Goal: Information Seeking & Learning: Learn about a topic

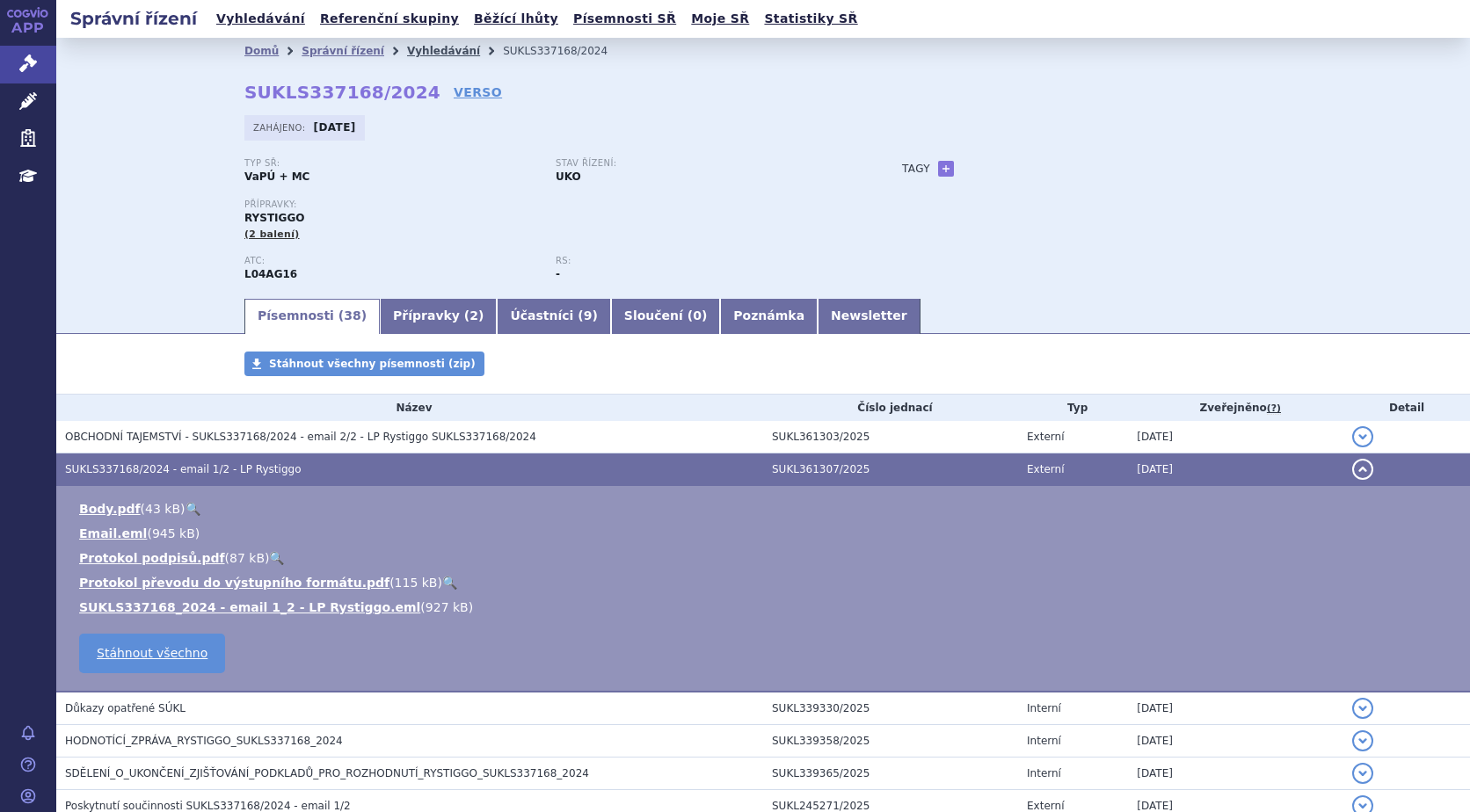
click at [410, 50] on link "Vyhledávání" at bounding box center [443, 51] width 73 height 13
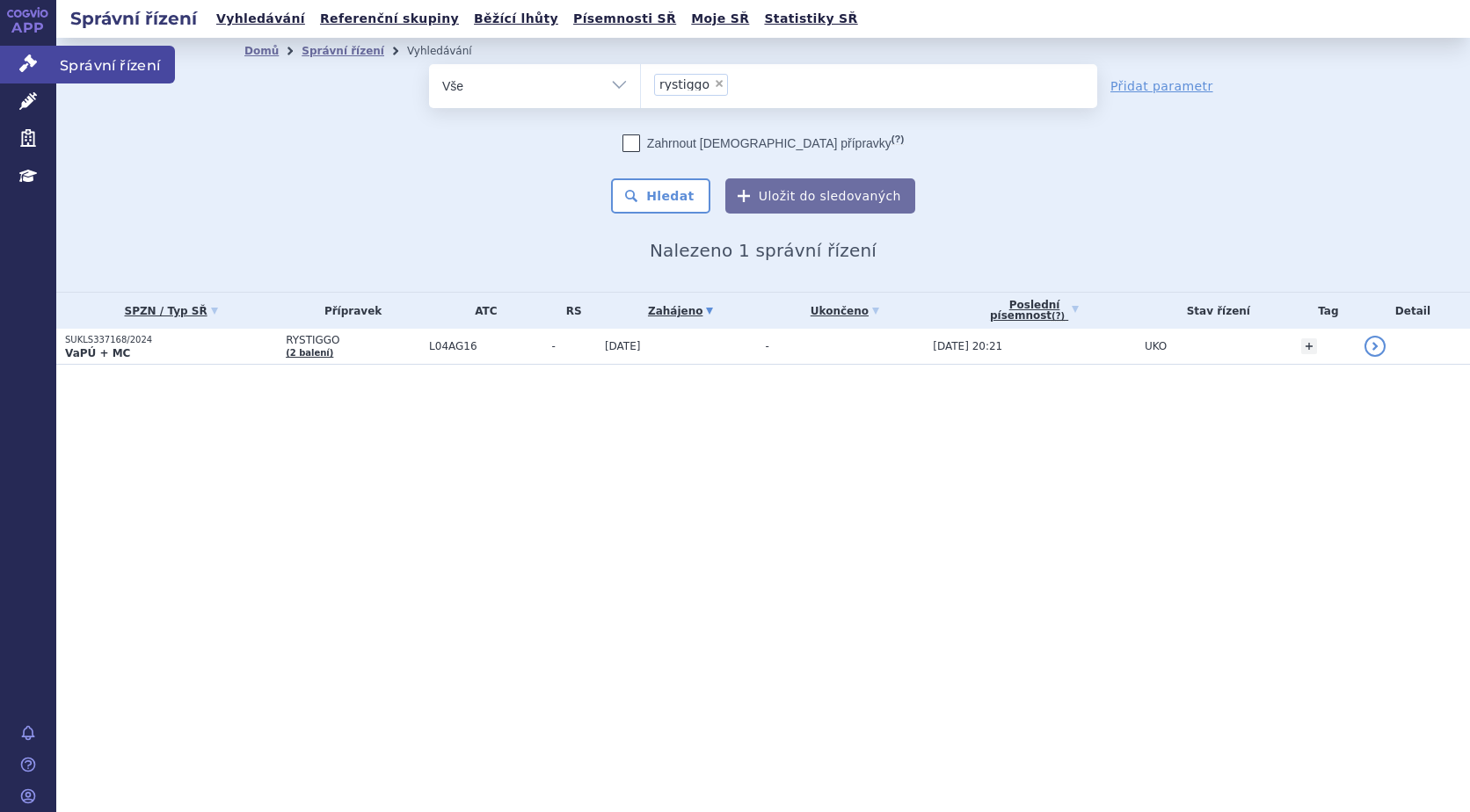
click at [38, 75] on link "Správní řízení" at bounding box center [28, 64] width 56 height 37
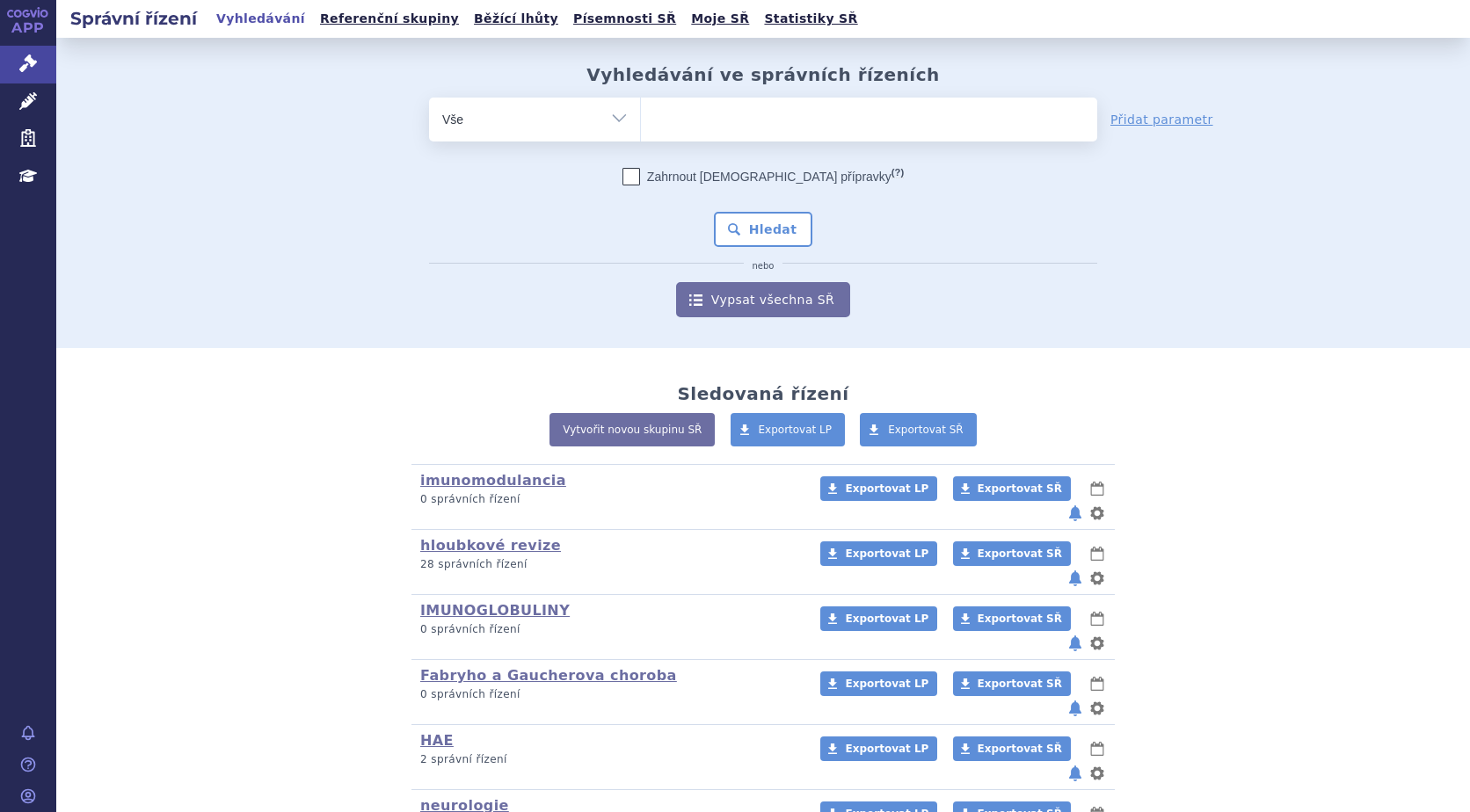
click at [667, 117] on ul at bounding box center [868, 115] width 456 height 37
click at [640, 117] on select at bounding box center [640, 118] width 1 height 44
type input "ul"
type input "ulto"
type input "ultom"
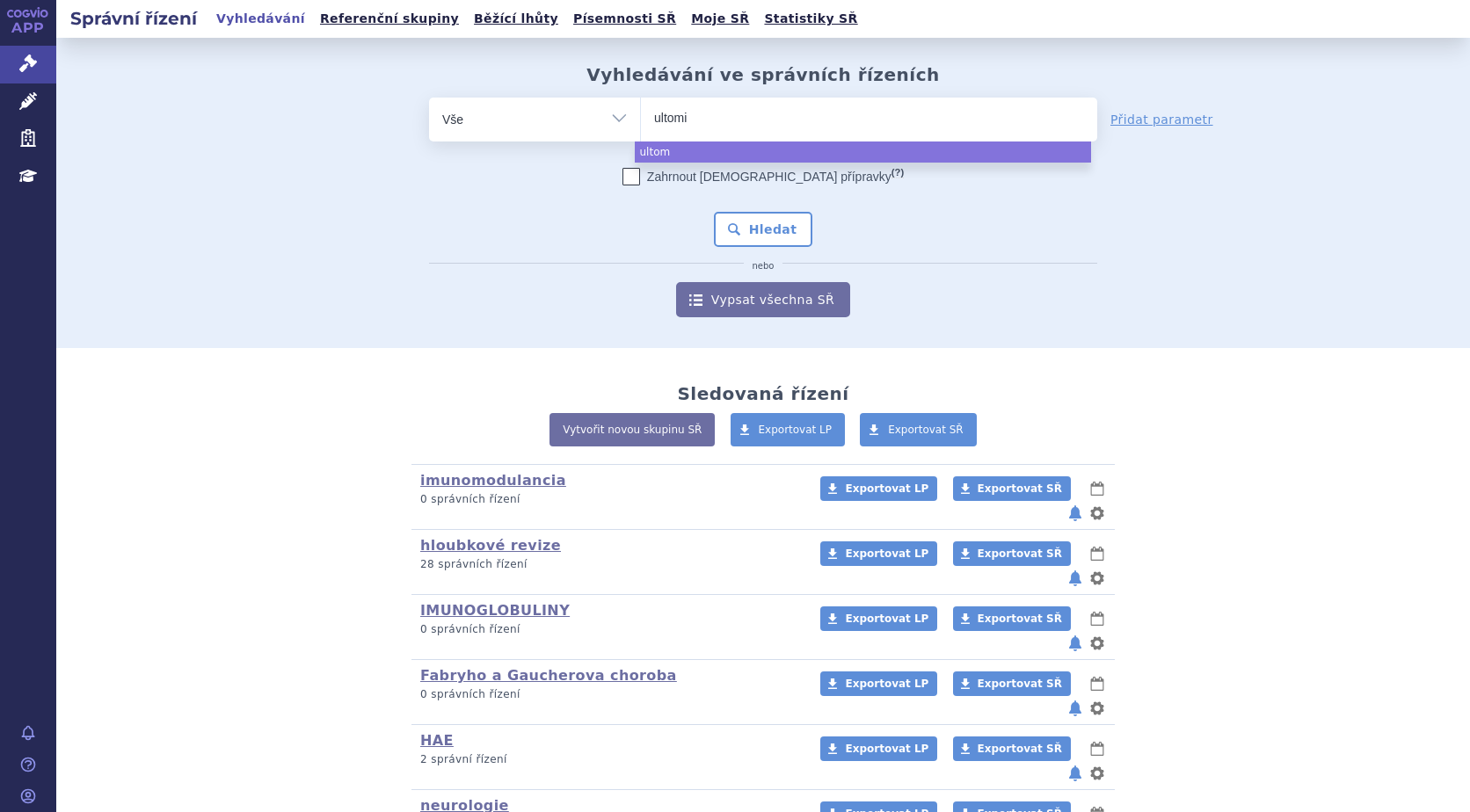
type input "ultomir"
type input "ultomiri"
type input "[MEDICAL_DATA]"
select select "[MEDICAL_DATA]"
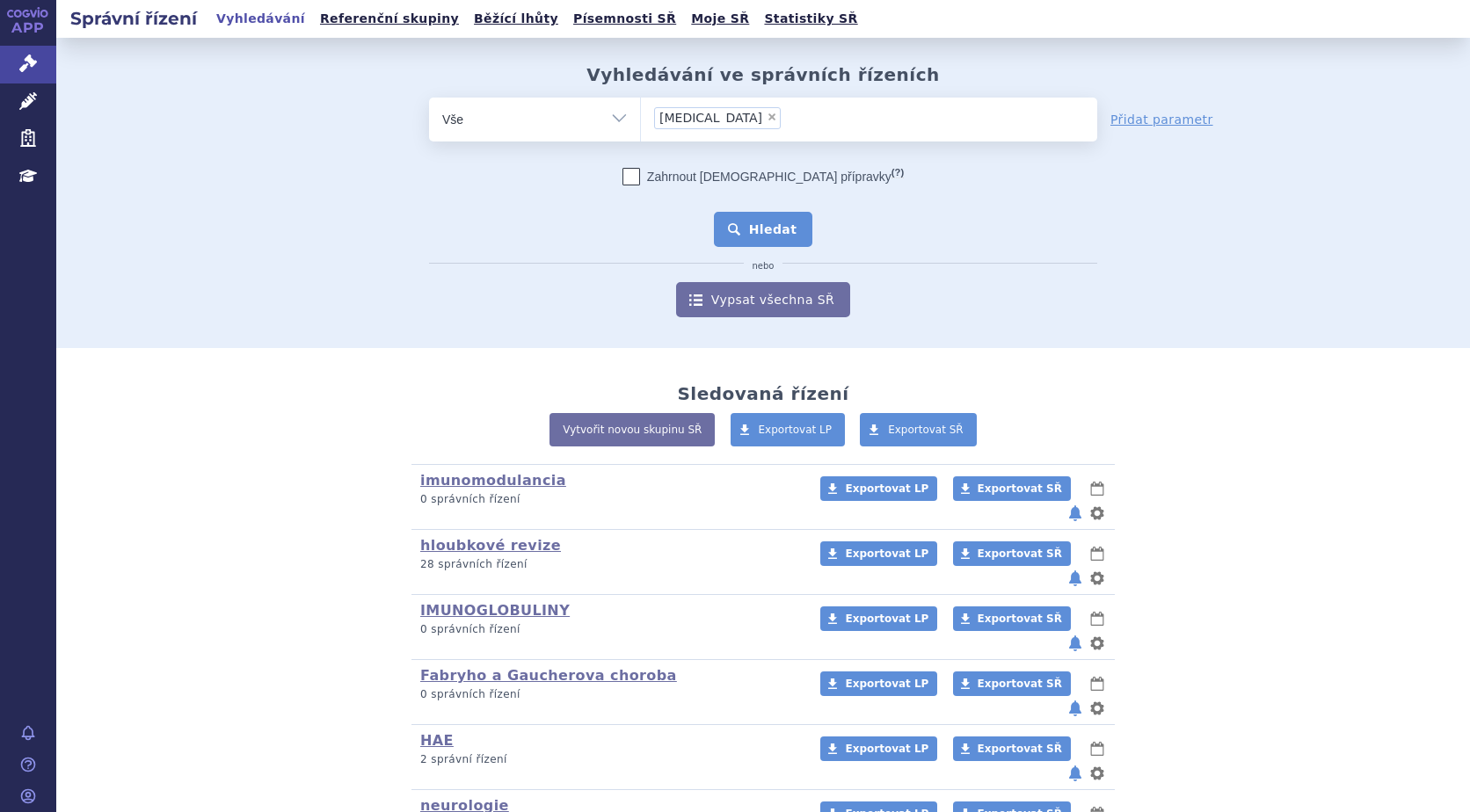
click at [751, 224] on button "Hledat" at bounding box center [763, 229] width 99 height 35
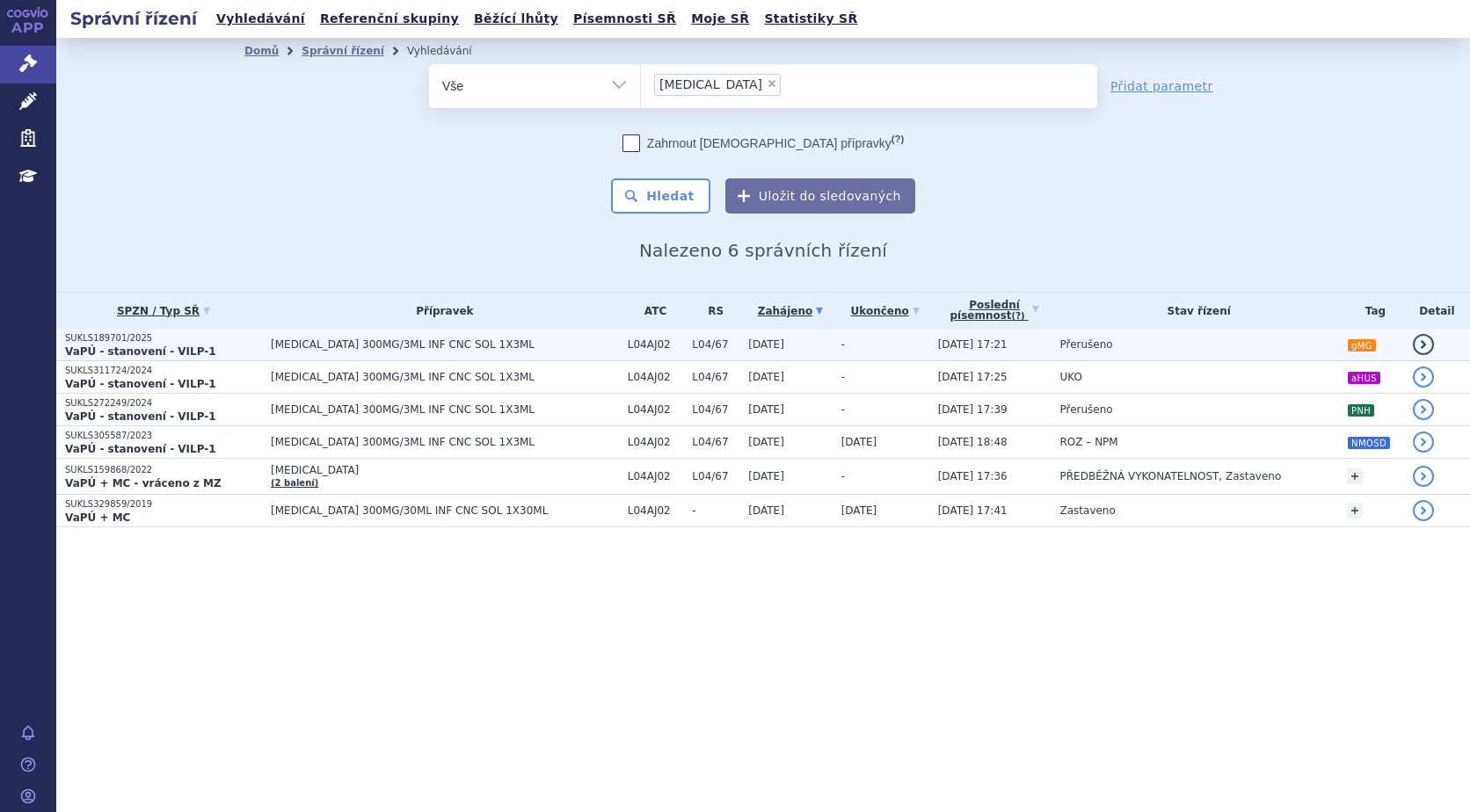
click at [92, 346] on strong "VaPÚ - stanovení - VILP-1" at bounding box center [141, 352] width 151 height 13
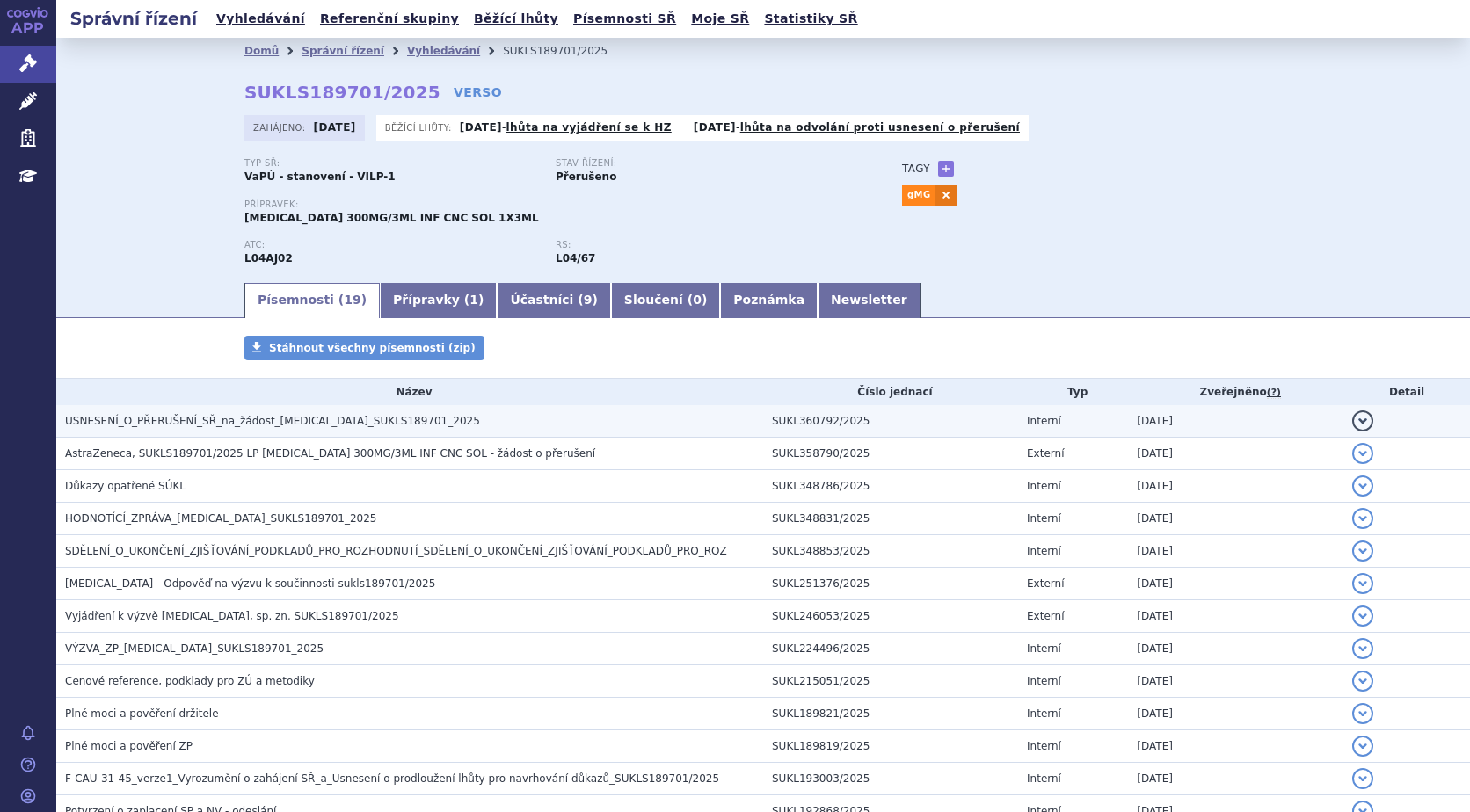
click at [268, 427] on span "USNESENÍ_O_PŘERUŠENÍ_SŘ_na_žádost_ULTOMIRIS_SUKLS189701_2025" at bounding box center [272, 421] width 415 height 13
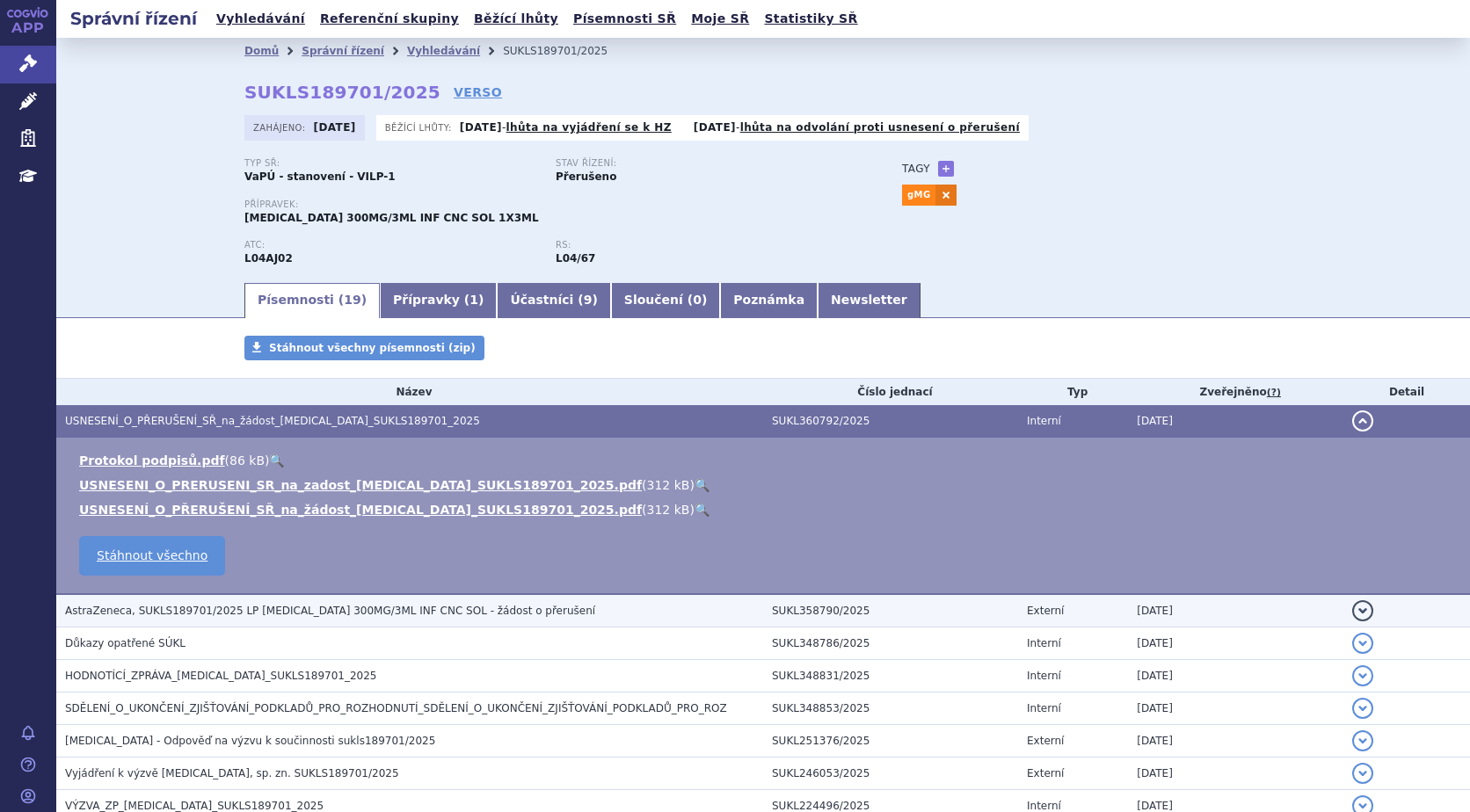
click at [345, 609] on span "AstraZeneca, SUKLS189701/2025 LP Ultomiris 300MG/3ML INF CNC SOL - žádost o pře…" at bounding box center [330, 610] width 530 height 13
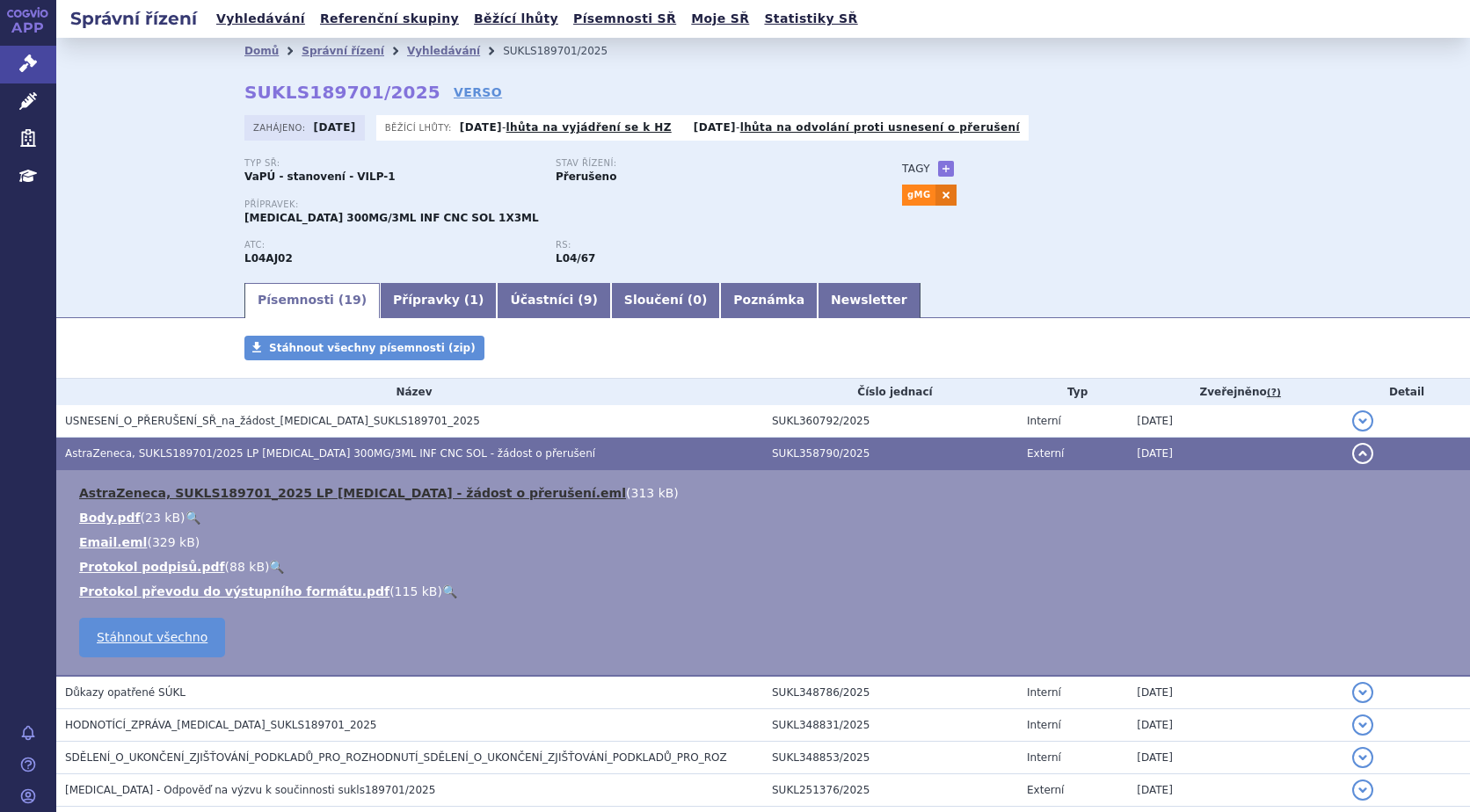
click at [430, 493] on link "AstraZeneca, SUKLS189701_2025 LP Ultomiris - žádost o přerušení.eml" at bounding box center [352, 493] width 547 height 14
click at [421, 52] on link "Vyhledávání" at bounding box center [443, 51] width 73 height 13
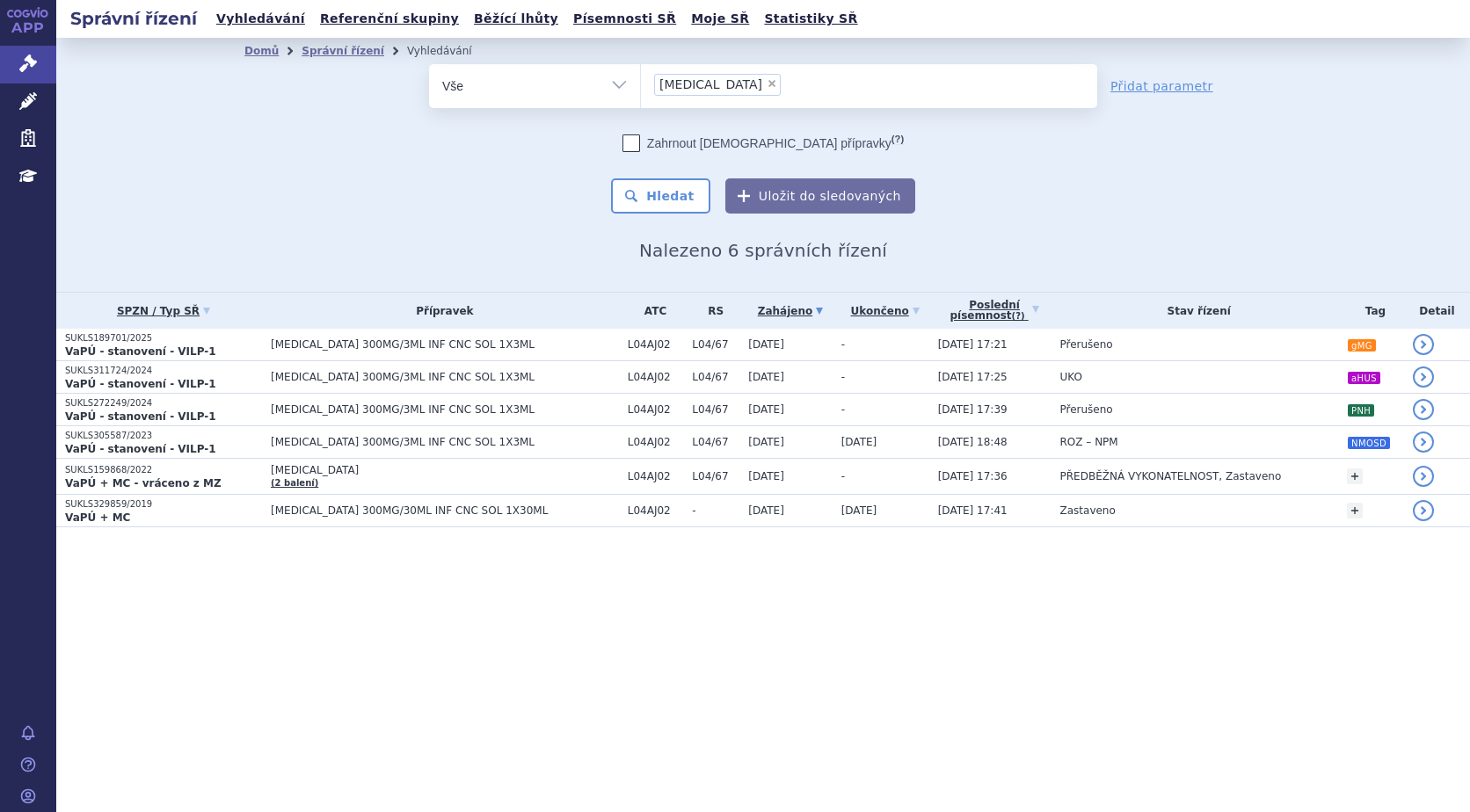
click at [767, 84] on span "×" at bounding box center [772, 84] width 11 height 11
click at [640, 84] on select "[MEDICAL_DATA]" at bounding box center [640, 85] width 1 height 44
select select
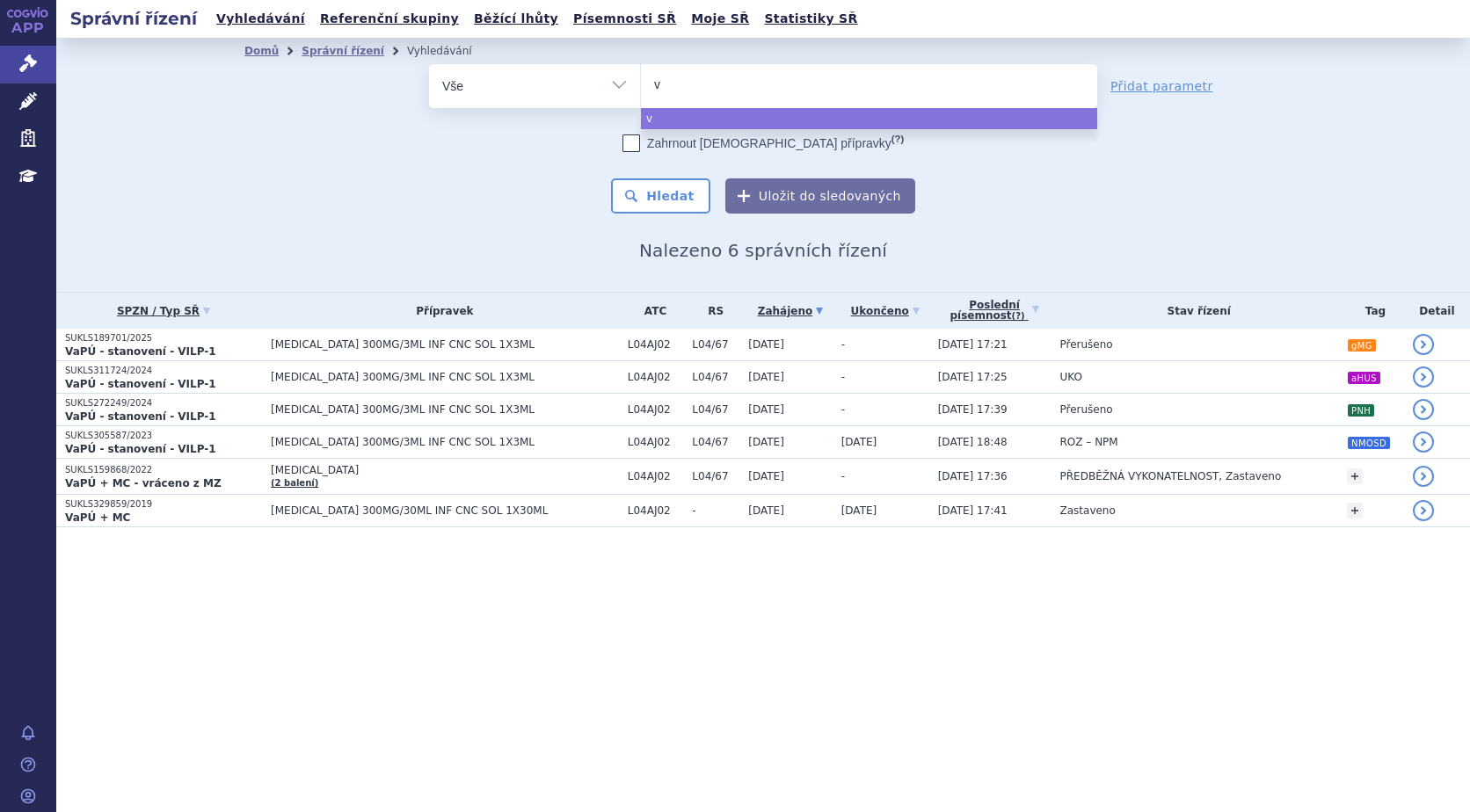
type input "vy"
type input "vyv"
type input "vyvg"
type input "vyvgr"
type input "vyvgrat"
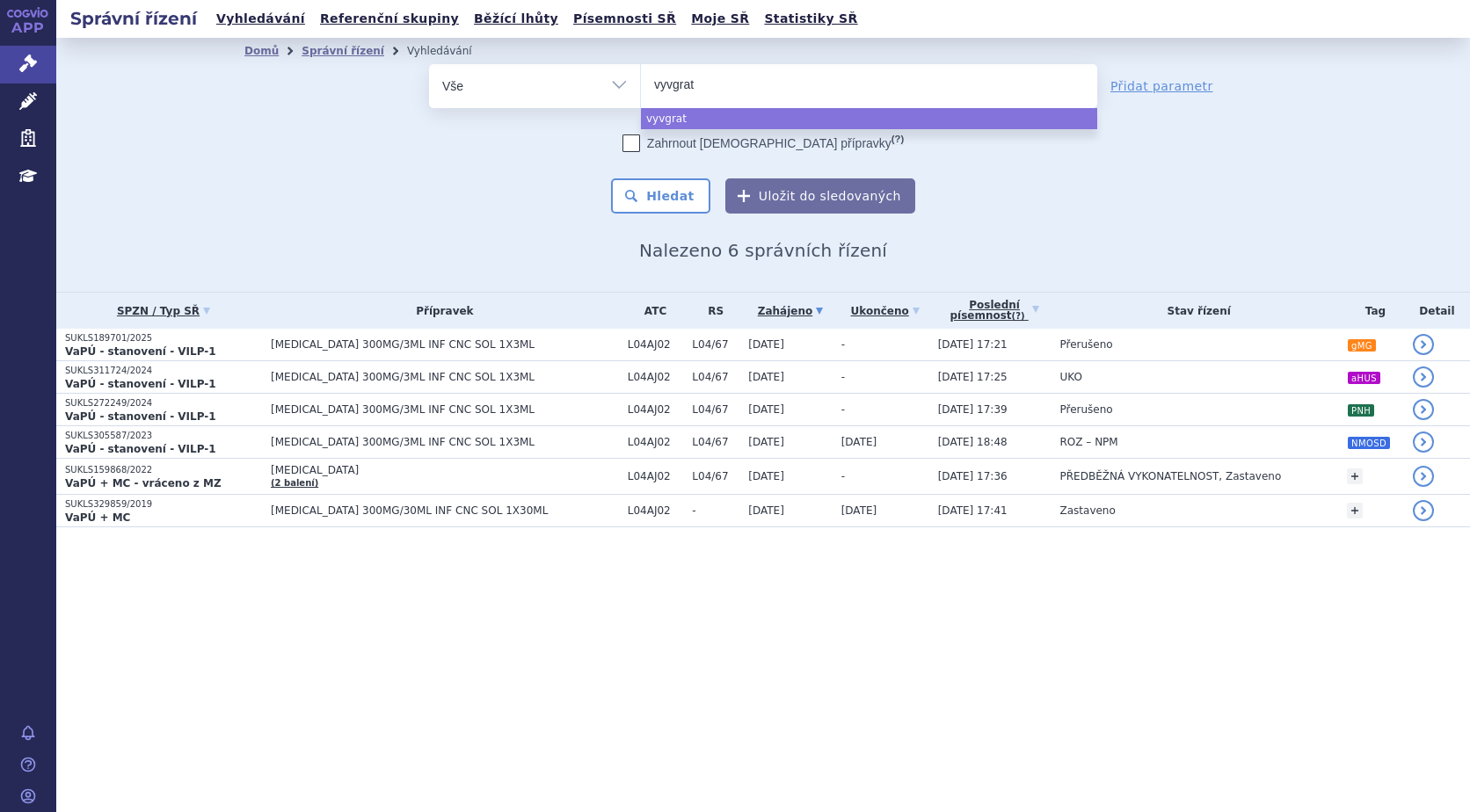
select select "vyvgrat"
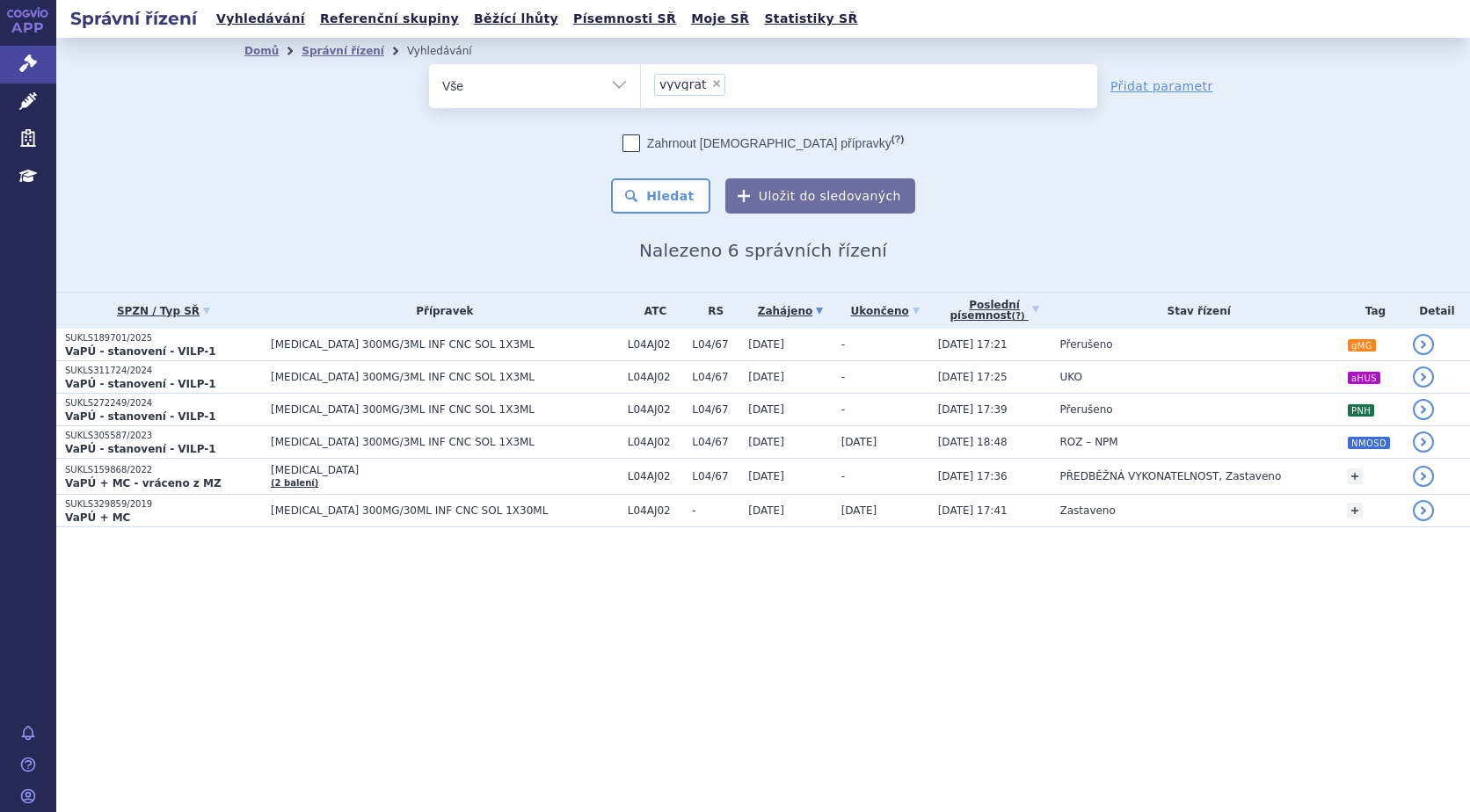
click at [711, 86] on span "×" at bounding box center [716, 84] width 11 height 11
click at [640, 86] on select "ultomiris vyvgrat" at bounding box center [640, 85] width 1 height 44
select select
type input "v"
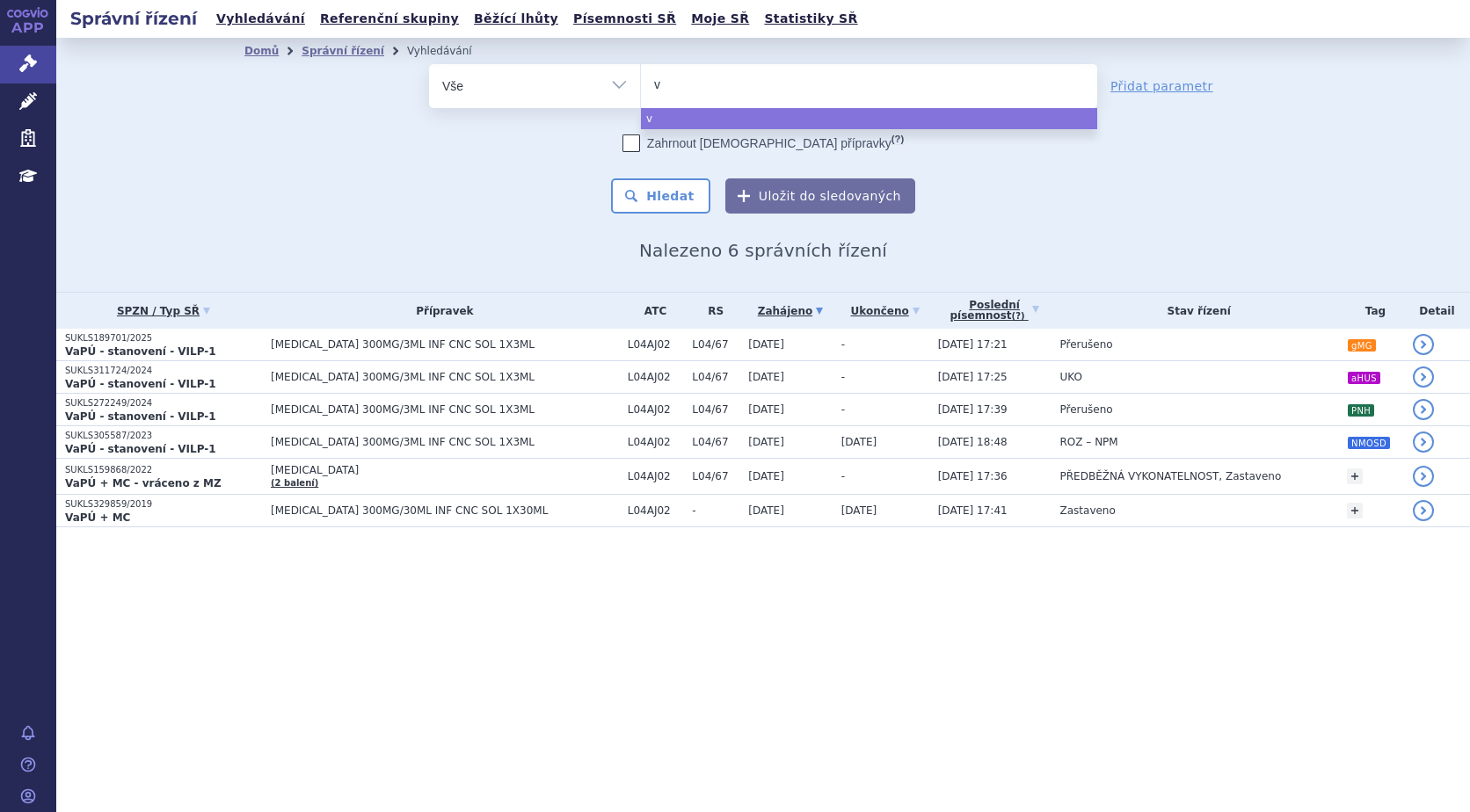
type input "vy"
type input "vyv"
type input "vyvgr"
type input "vyvgra"
type input "vyvgrat"
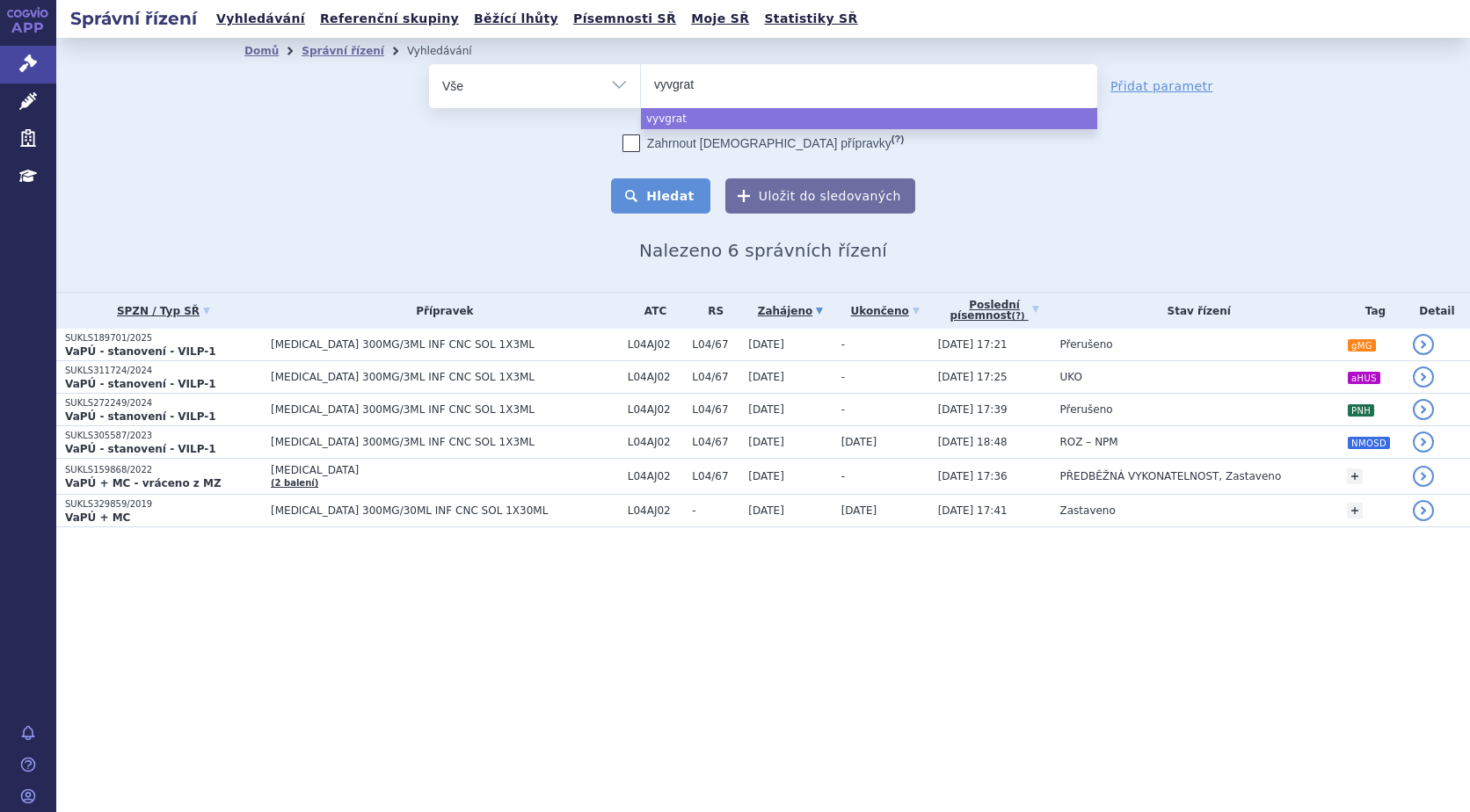
select select "vyvgrat"
click at [683, 203] on button "Hledat" at bounding box center [660, 195] width 99 height 35
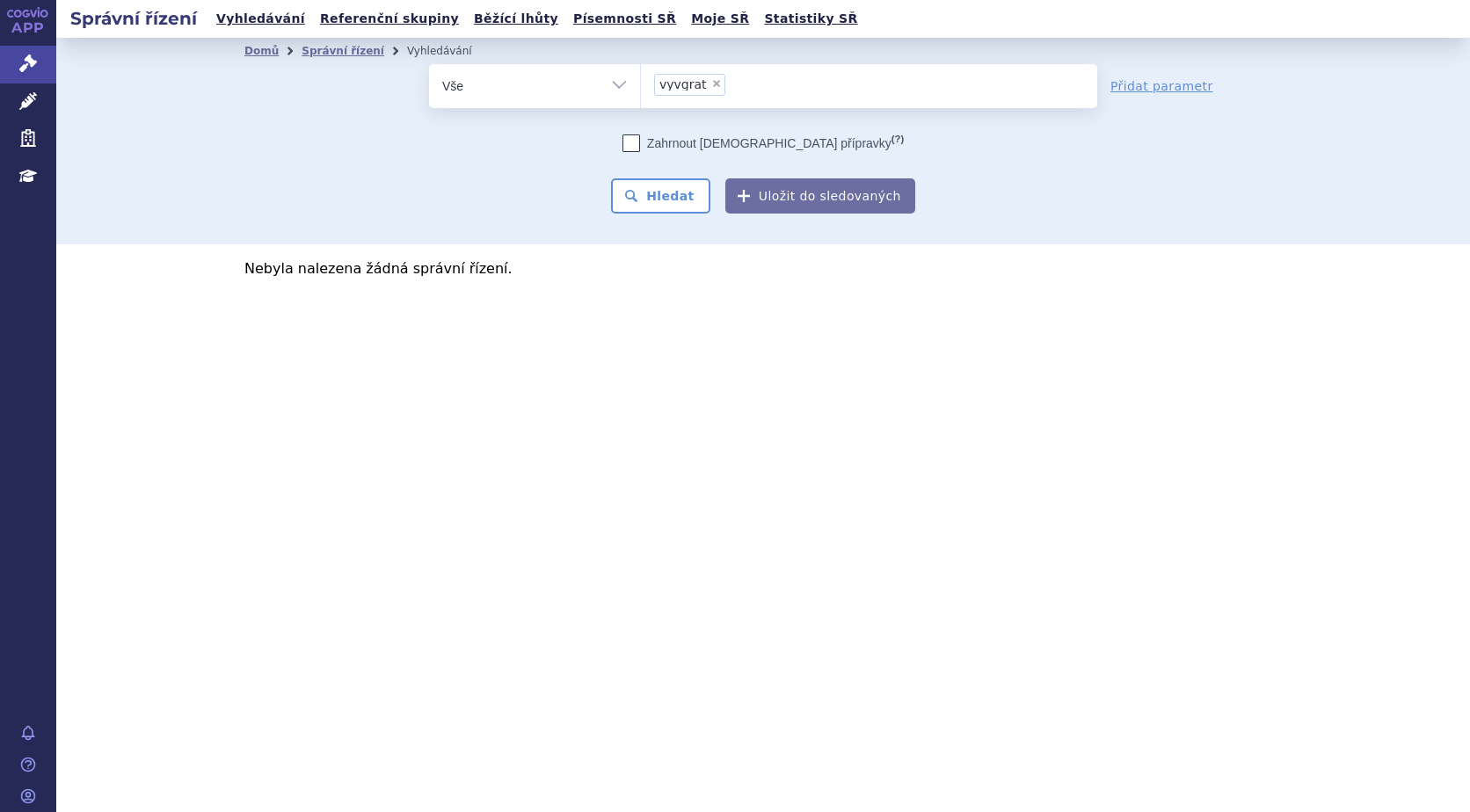
click at [711, 84] on span "×" at bounding box center [716, 84] width 11 height 11
click at [640, 84] on select "vyvgrat" at bounding box center [640, 85] width 1 height 44
select select
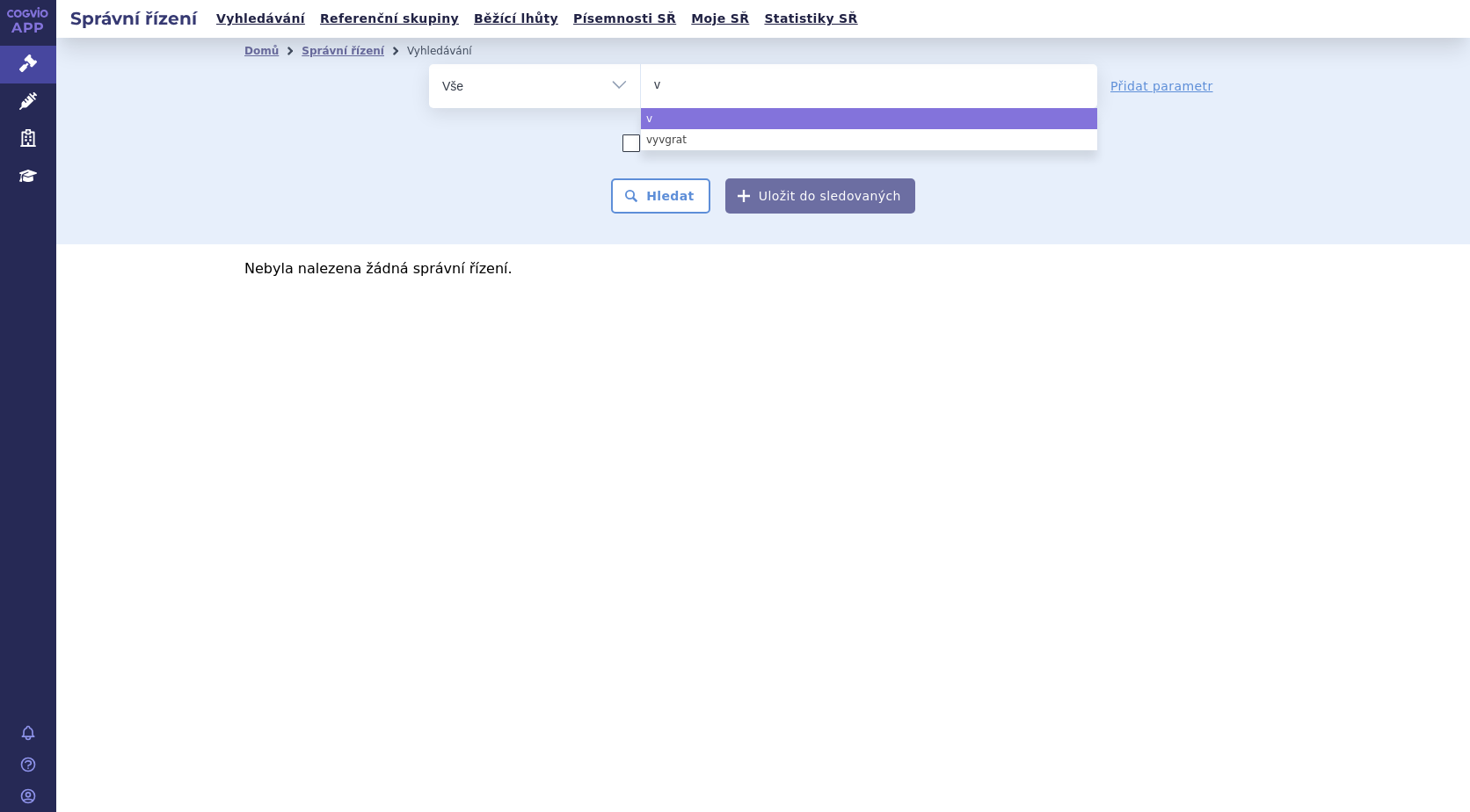
type input "vy"
type input "vyv"
type input "vyvga"
type input "vyvgar"
type input "vyvgart"
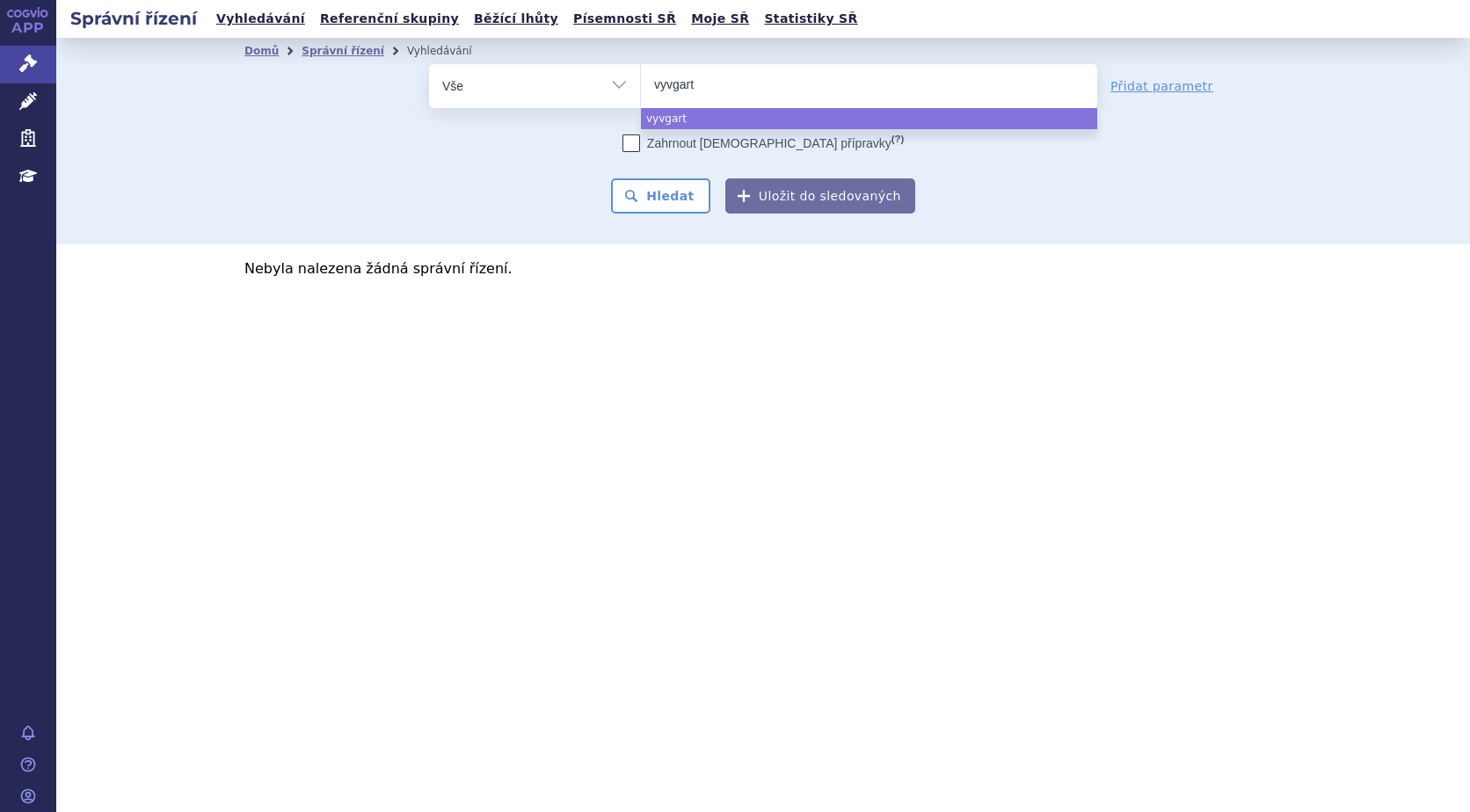
select select "vyvgart"
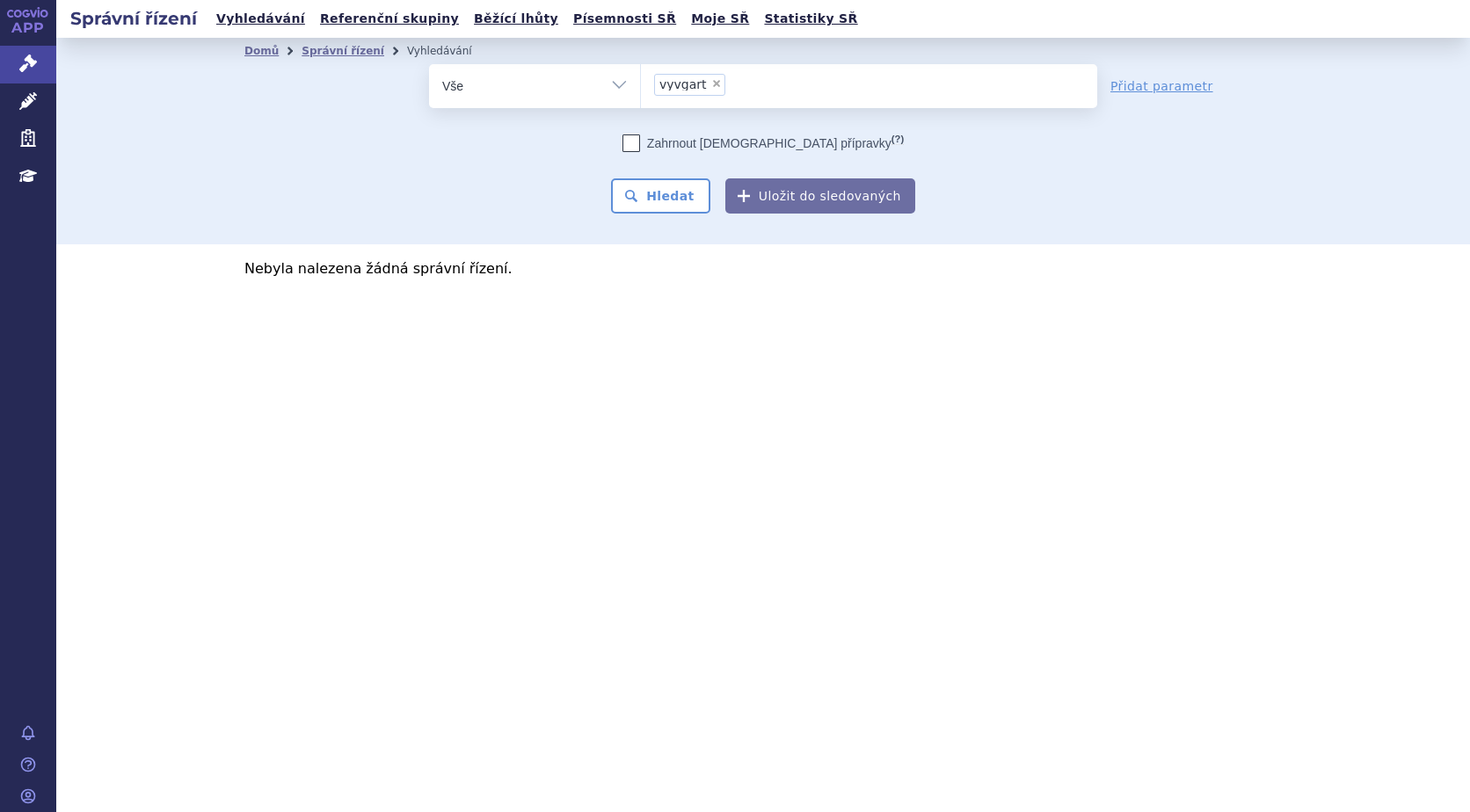
click at [678, 86] on span "vyvgart" at bounding box center [683, 85] width 48 height 13
click at [640, 86] on select "vyvgrat vyvgart" at bounding box center [640, 85] width 1 height 44
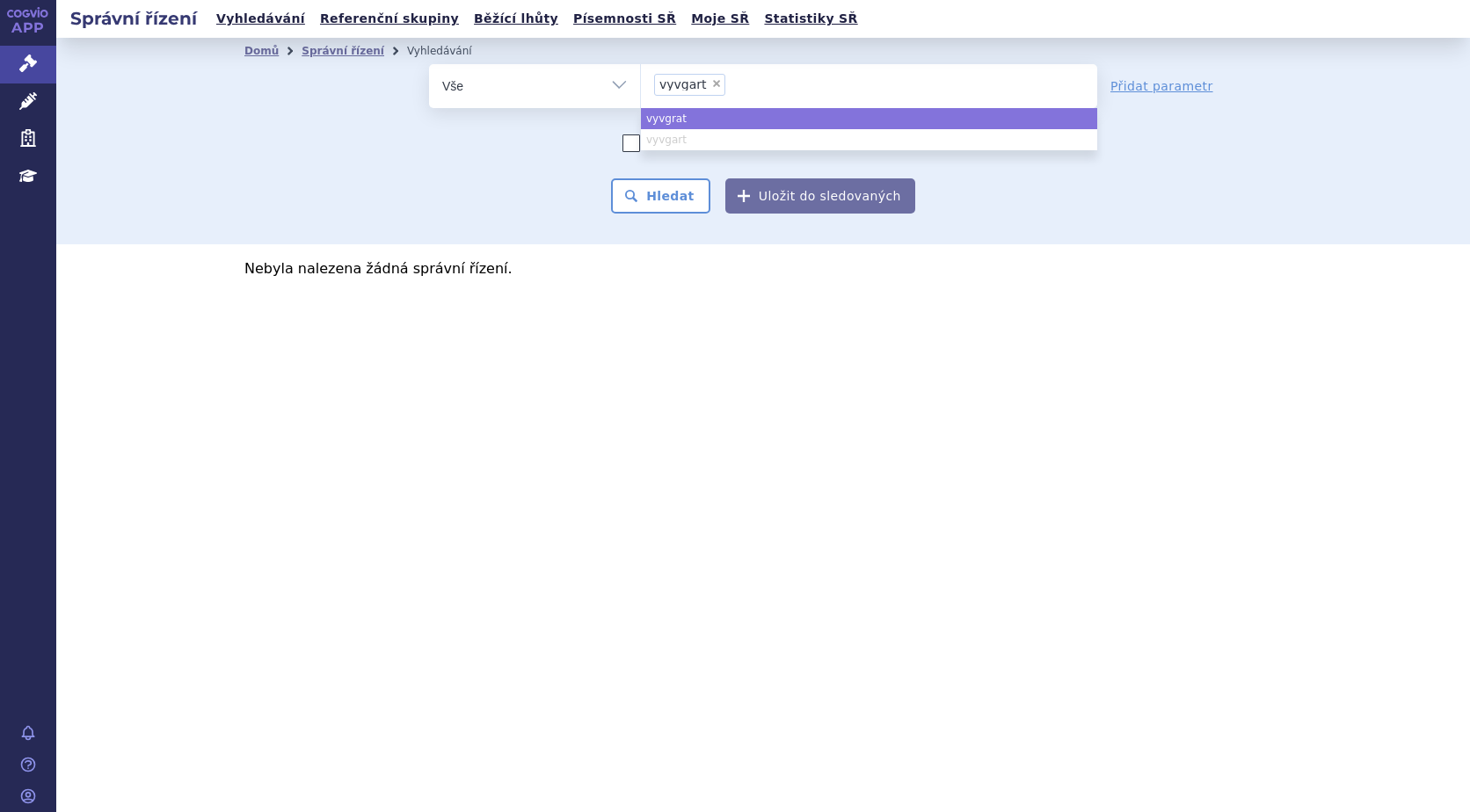
click at [676, 137] on ul "vyvgrat vyvgart" at bounding box center [868, 129] width 456 height 42
click at [663, 144] on ul "vyvgrat vyvgart" at bounding box center [868, 129] width 456 height 42
select select "vyvgrat"
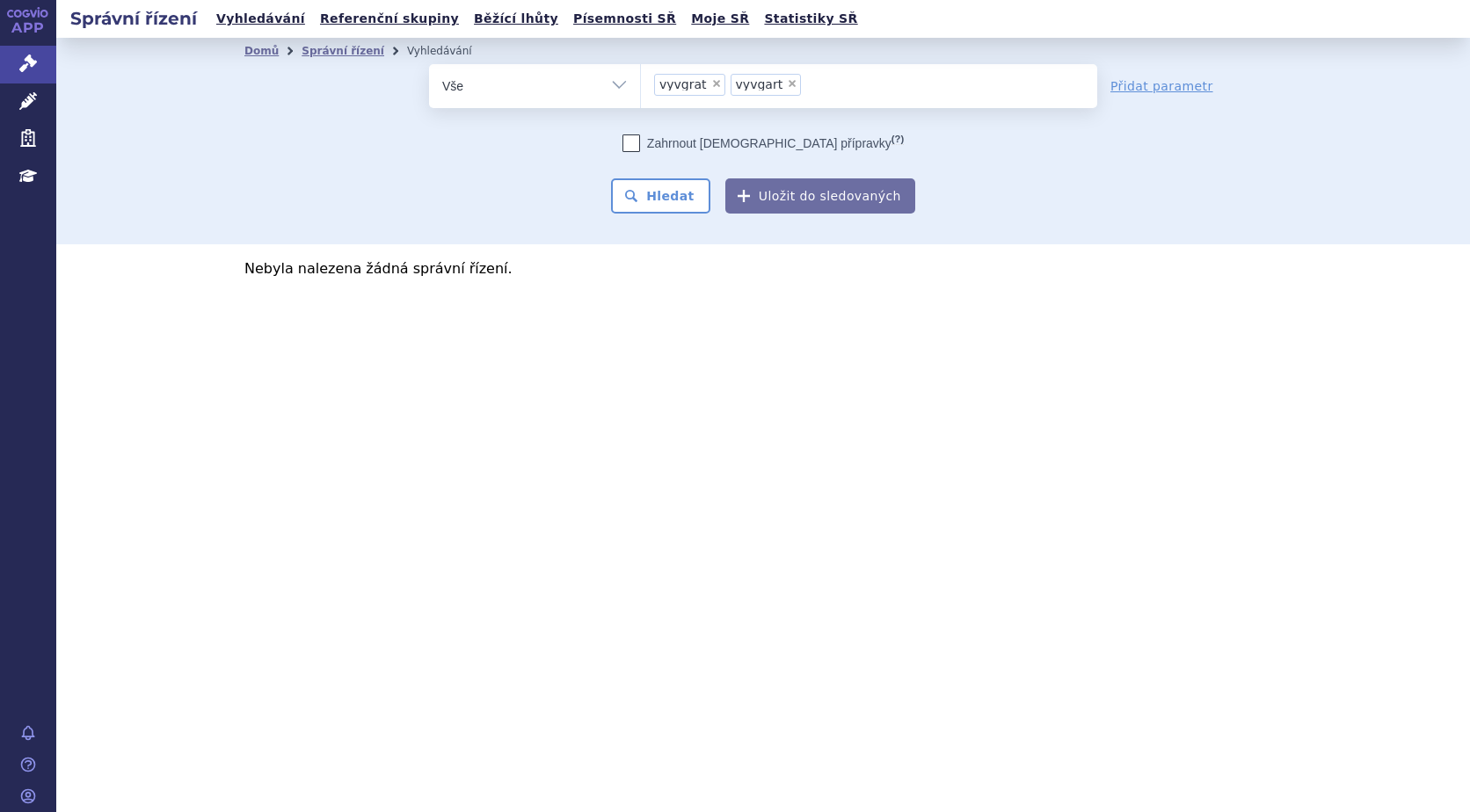
drag, startPoint x: 676, startPoint y: 184, endPoint x: 671, endPoint y: 173, distance: 12.1
click at [676, 185] on button "Hledat" at bounding box center [660, 195] width 99 height 35
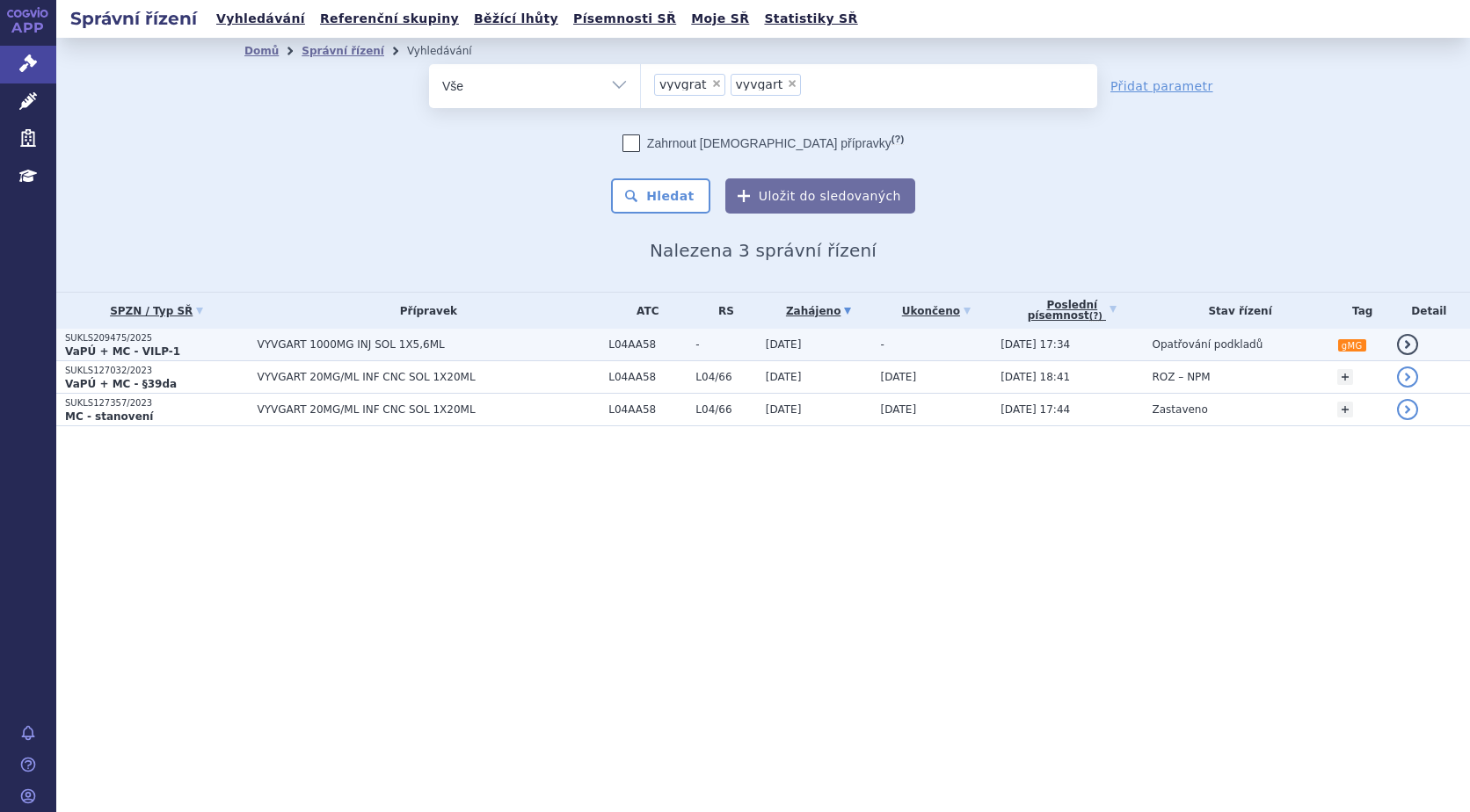
click at [261, 347] on span "VYVGART 1000MG INJ SOL 1X5,6ML" at bounding box center [428, 345] width 343 height 13
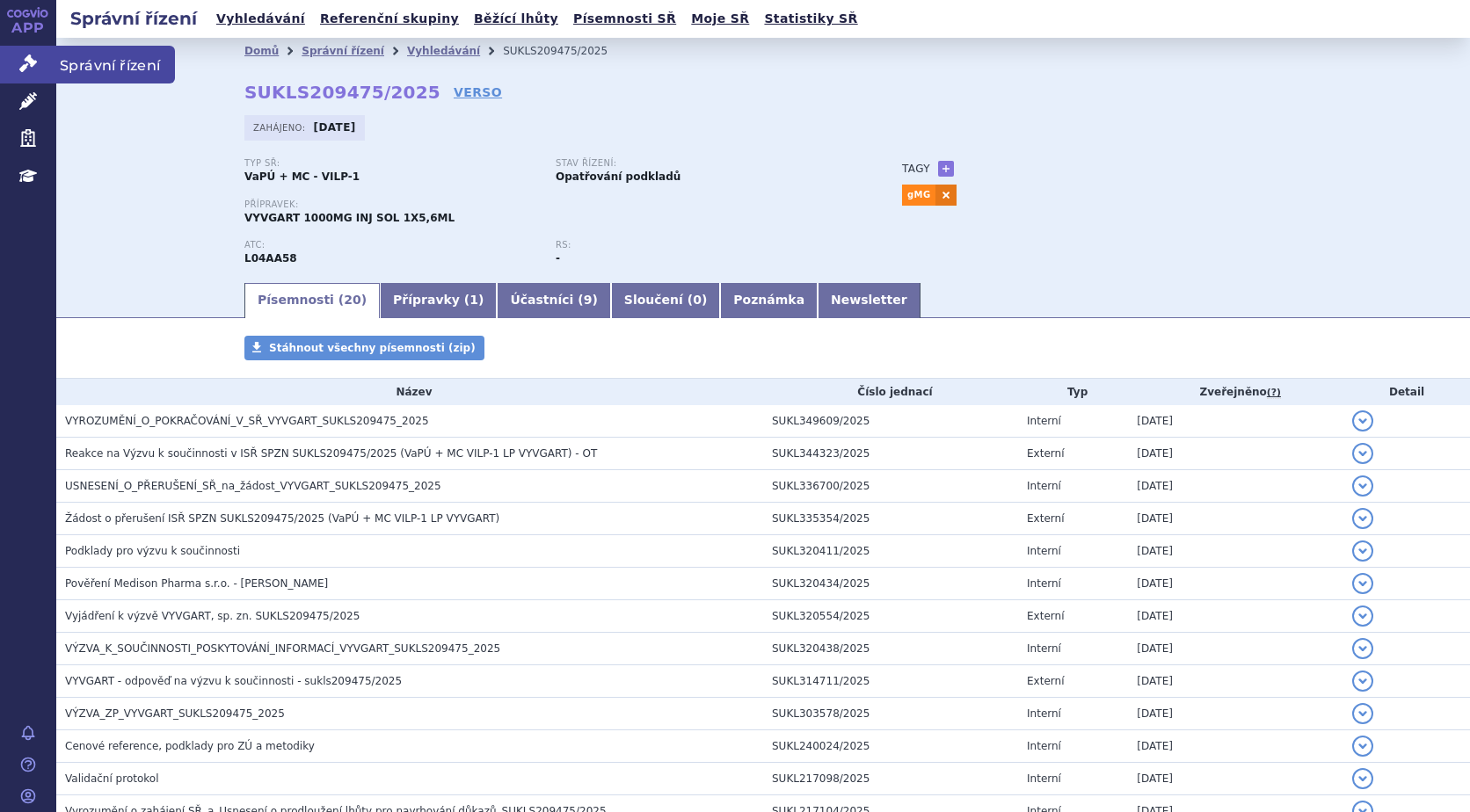
click at [33, 59] on icon at bounding box center [28, 64] width 18 height 18
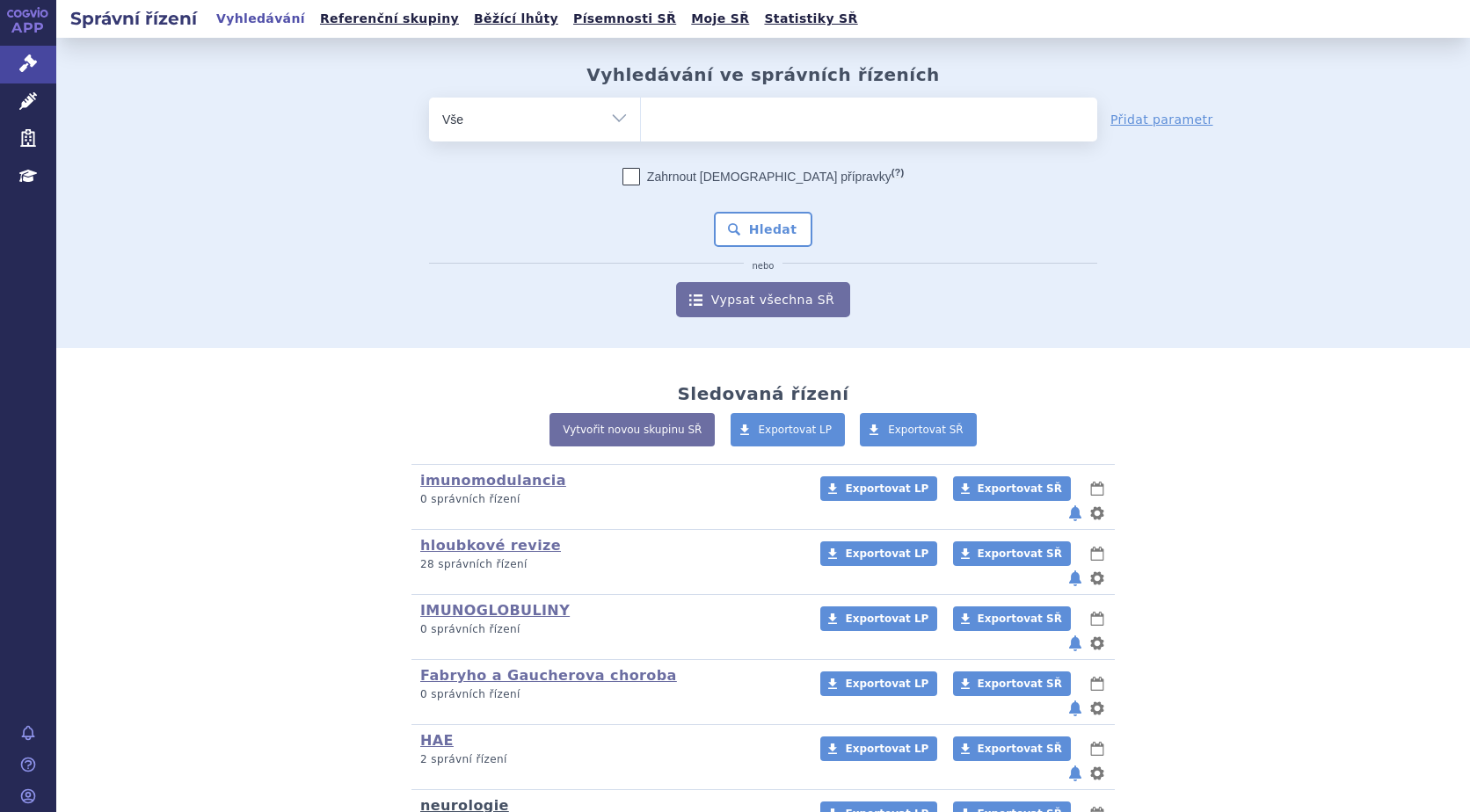
click at [454, 797] on link "neurologie" at bounding box center [464, 805] width 89 height 17
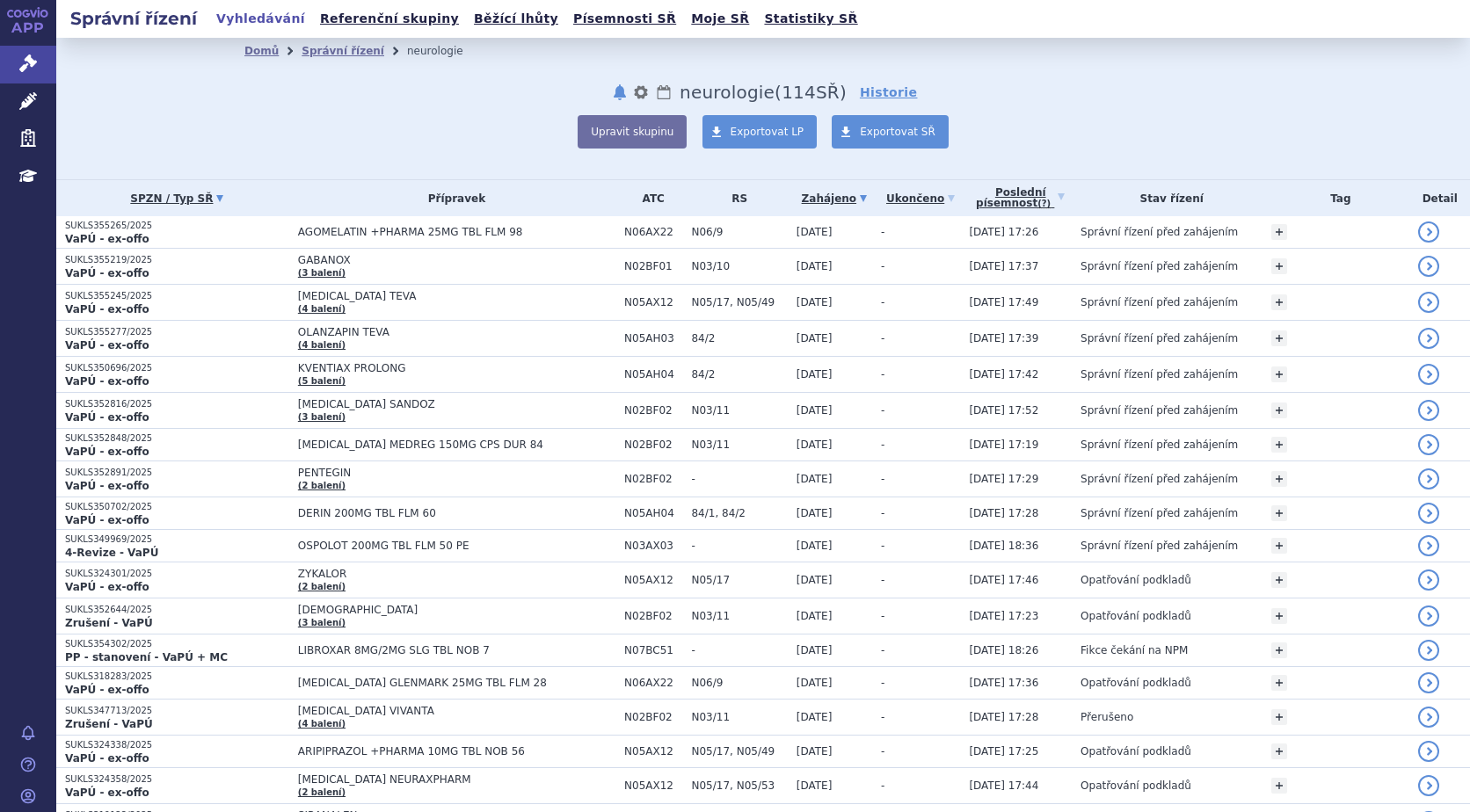
click at [208, 195] on link "SPZN / Typ SŘ" at bounding box center [177, 198] width 224 height 24
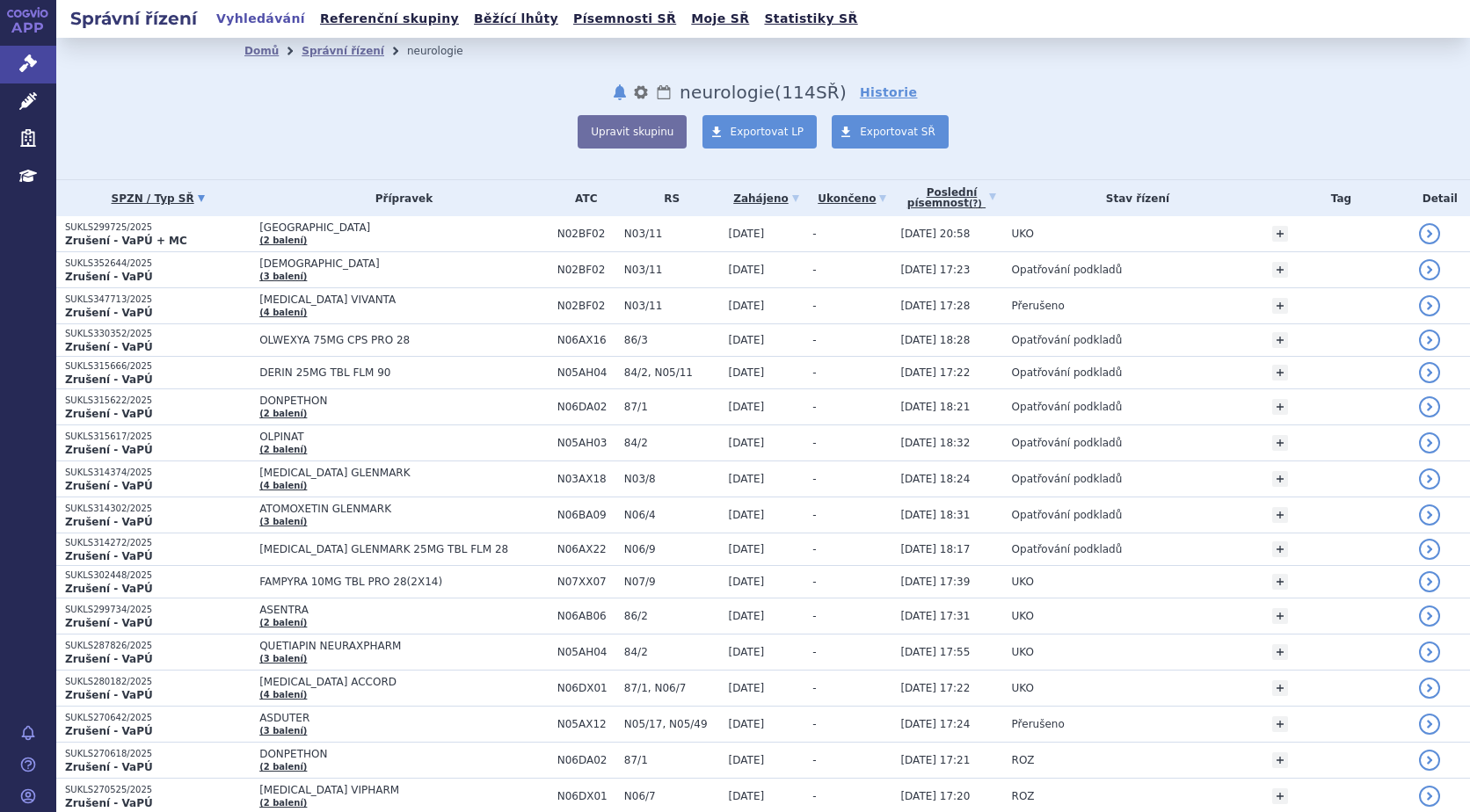
click at [198, 196] on icon at bounding box center [202, 199] width 7 height 7
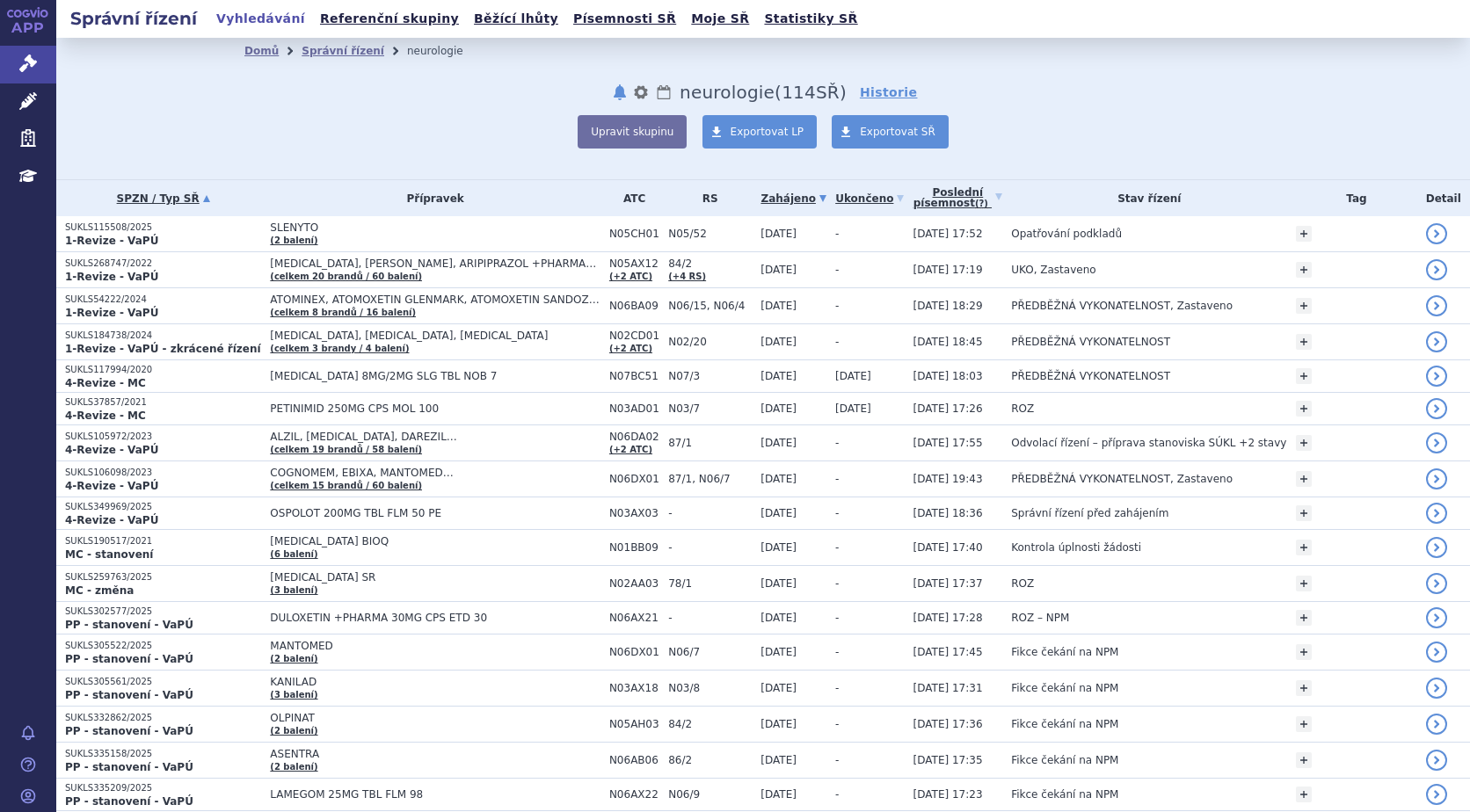
click at [807, 196] on link "Zahájeno" at bounding box center [793, 198] width 66 height 24
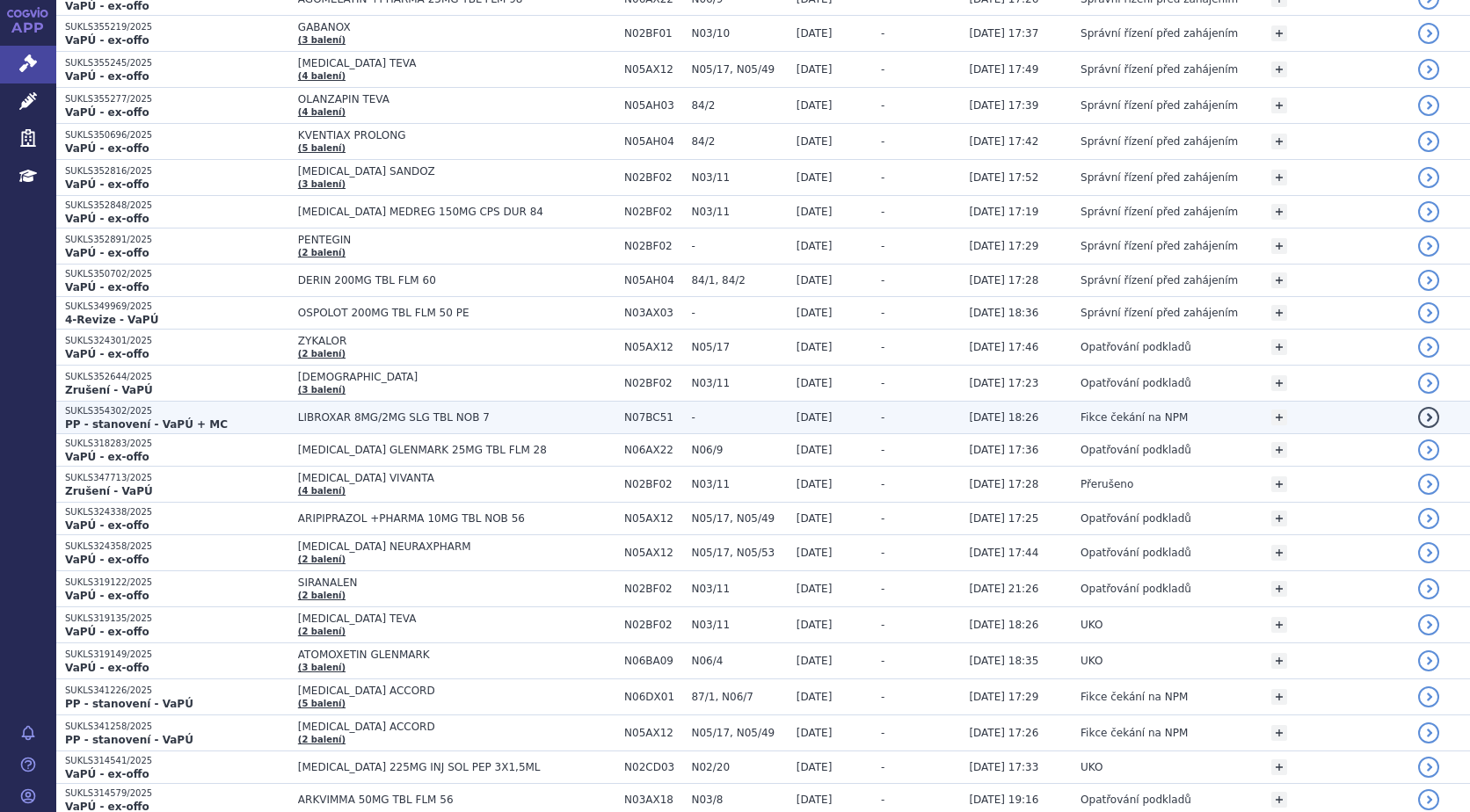
scroll to position [264, 0]
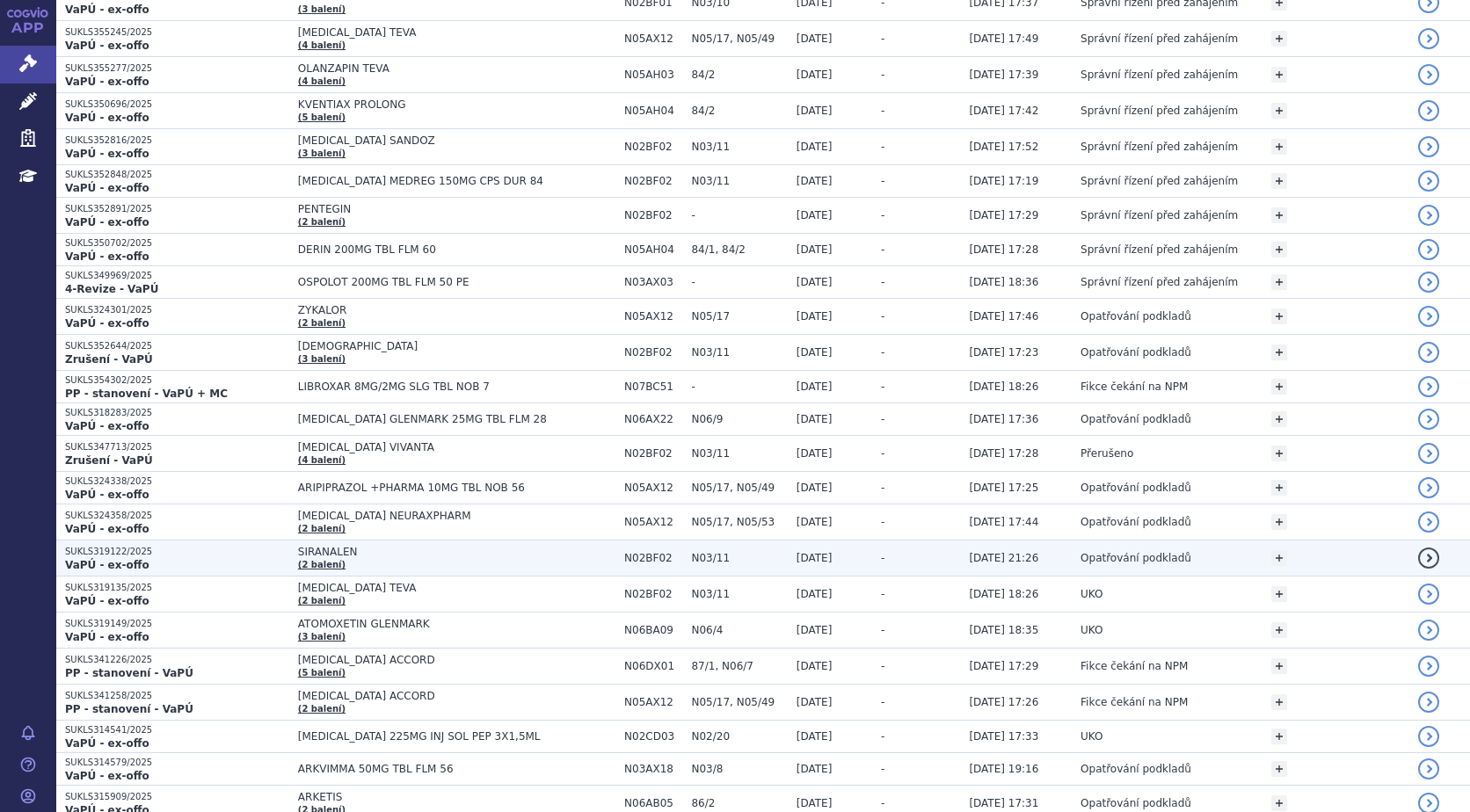
click at [325, 549] on span "SIRANALEN" at bounding box center [457, 552] width 317 height 13
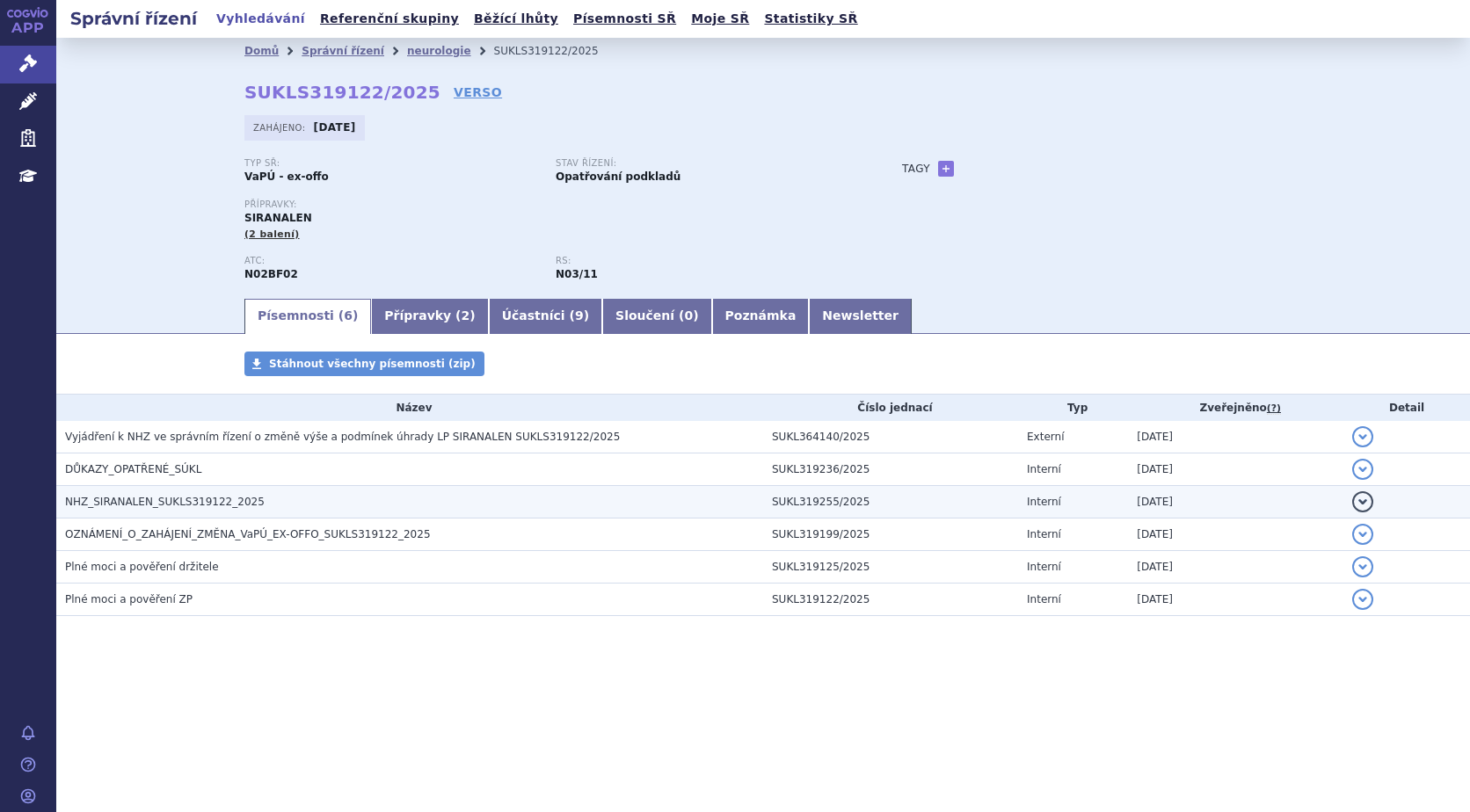
click at [150, 502] on span "NHZ_SIRANALEN_SUKLS319122_2025" at bounding box center [165, 501] width 200 height 13
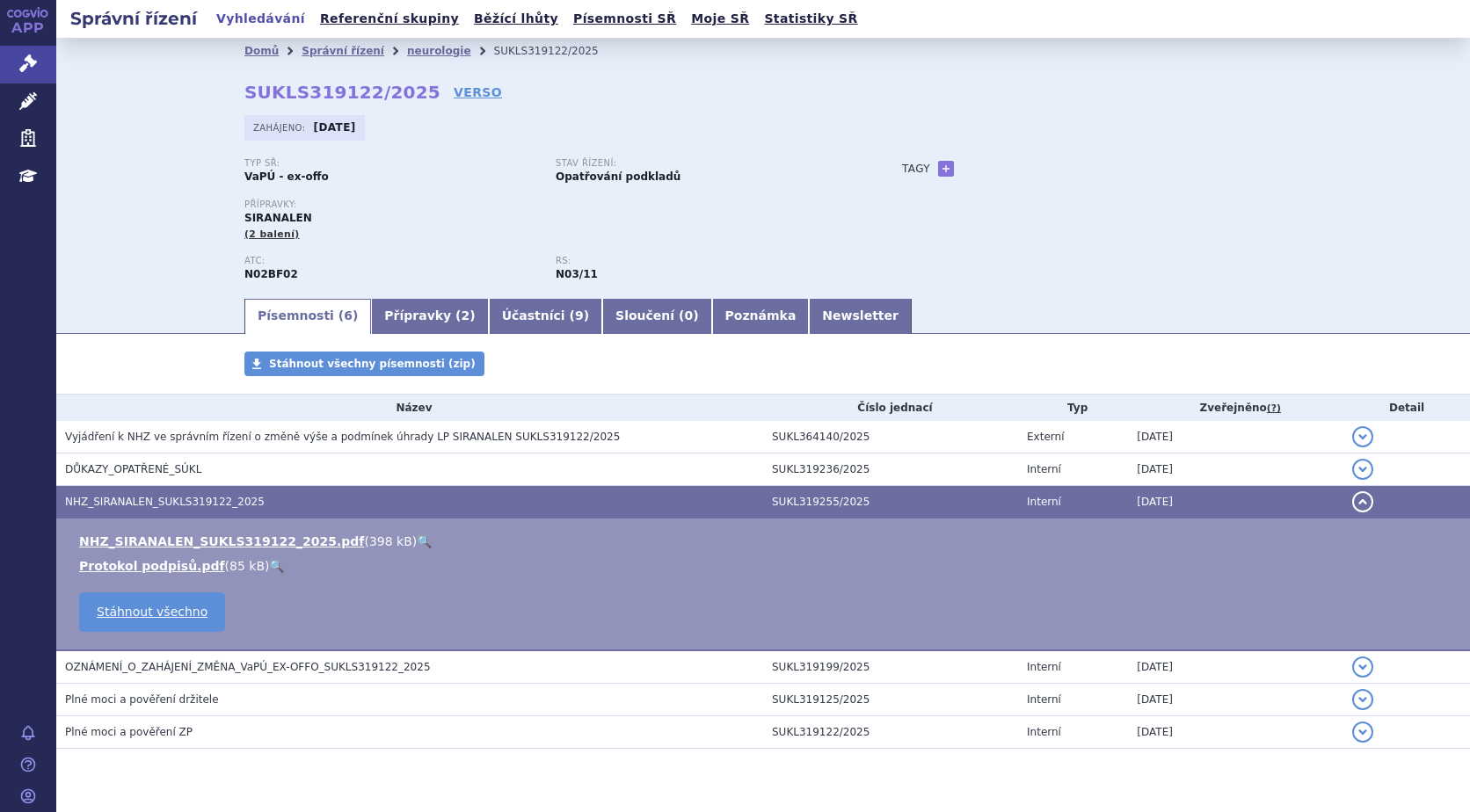
click at [417, 542] on link "🔍" at bounding box center [424, 541] width 15 height 14
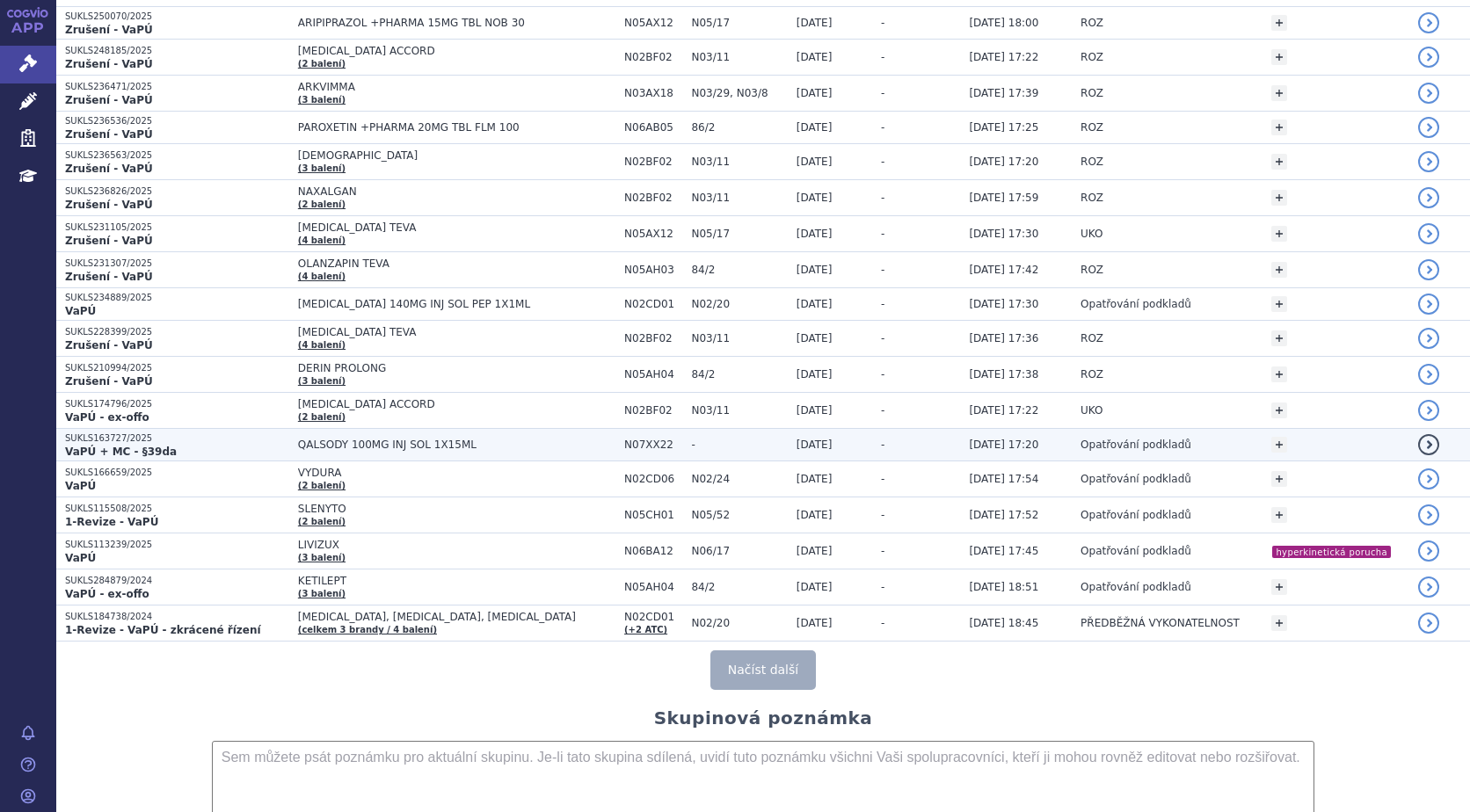
scroll to position [3162, 0]
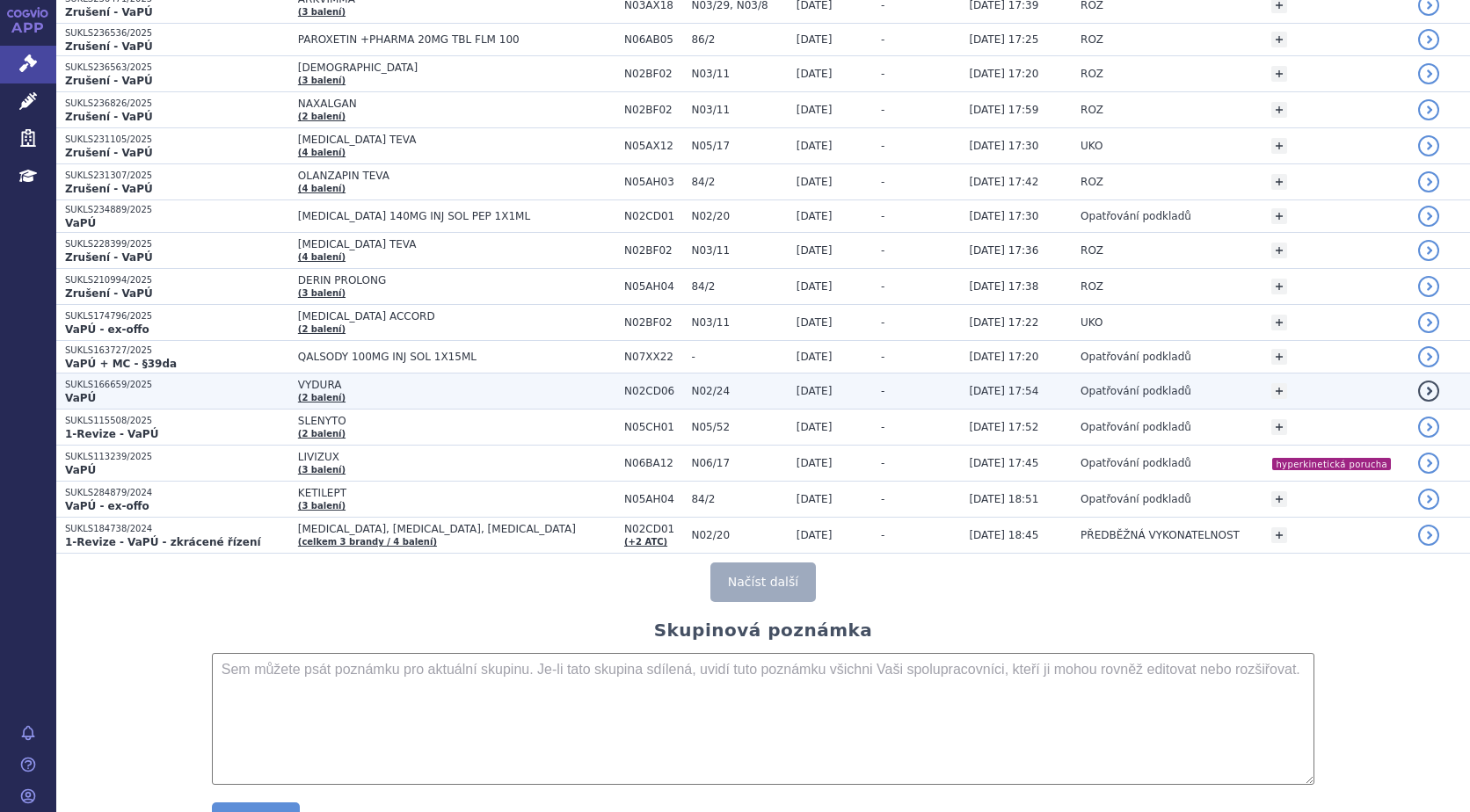
click at [123, 388] on p "SUKLS166659/2025" at bounding box center [177, 385] width 224 height 13
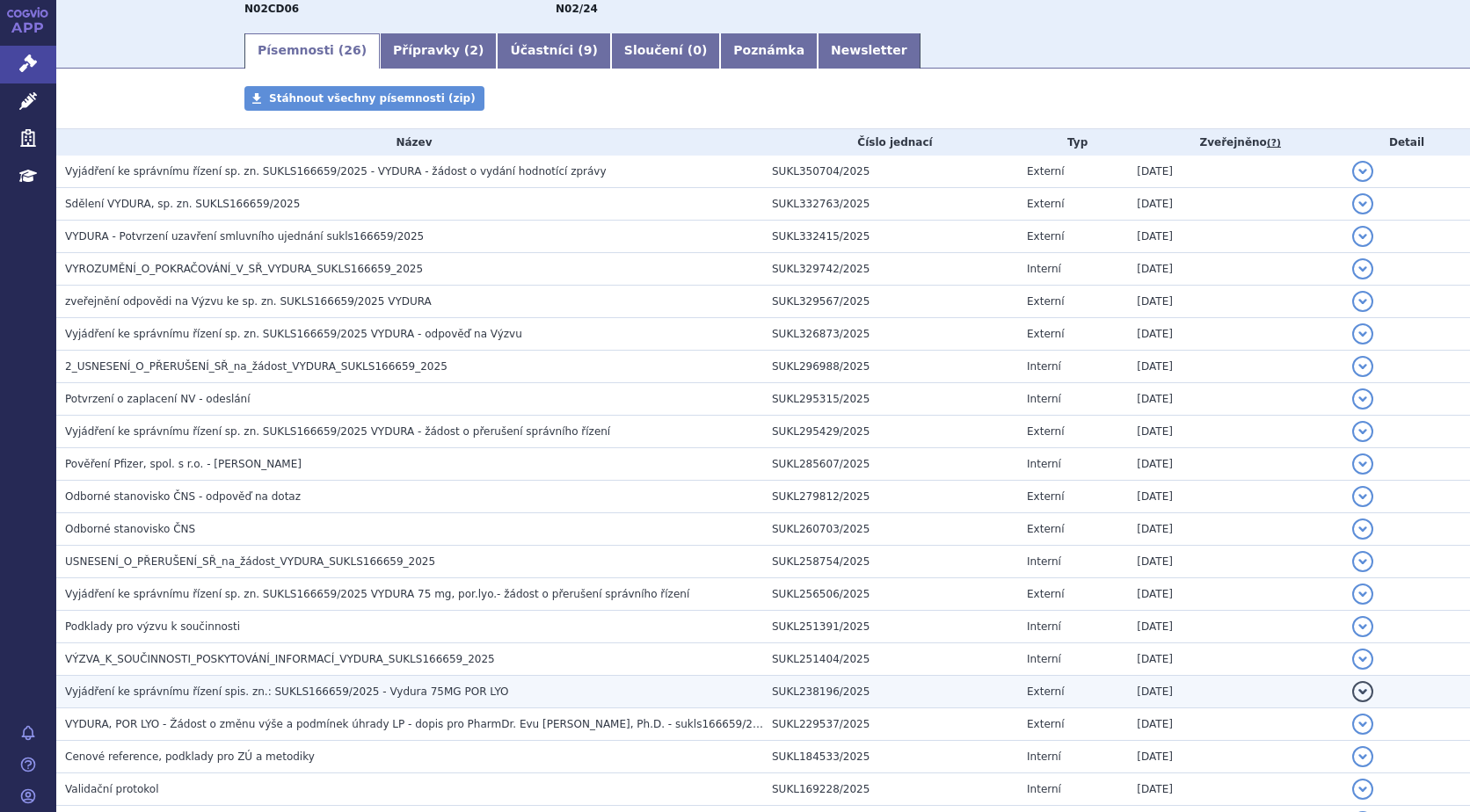
scroll to position [296, 0]
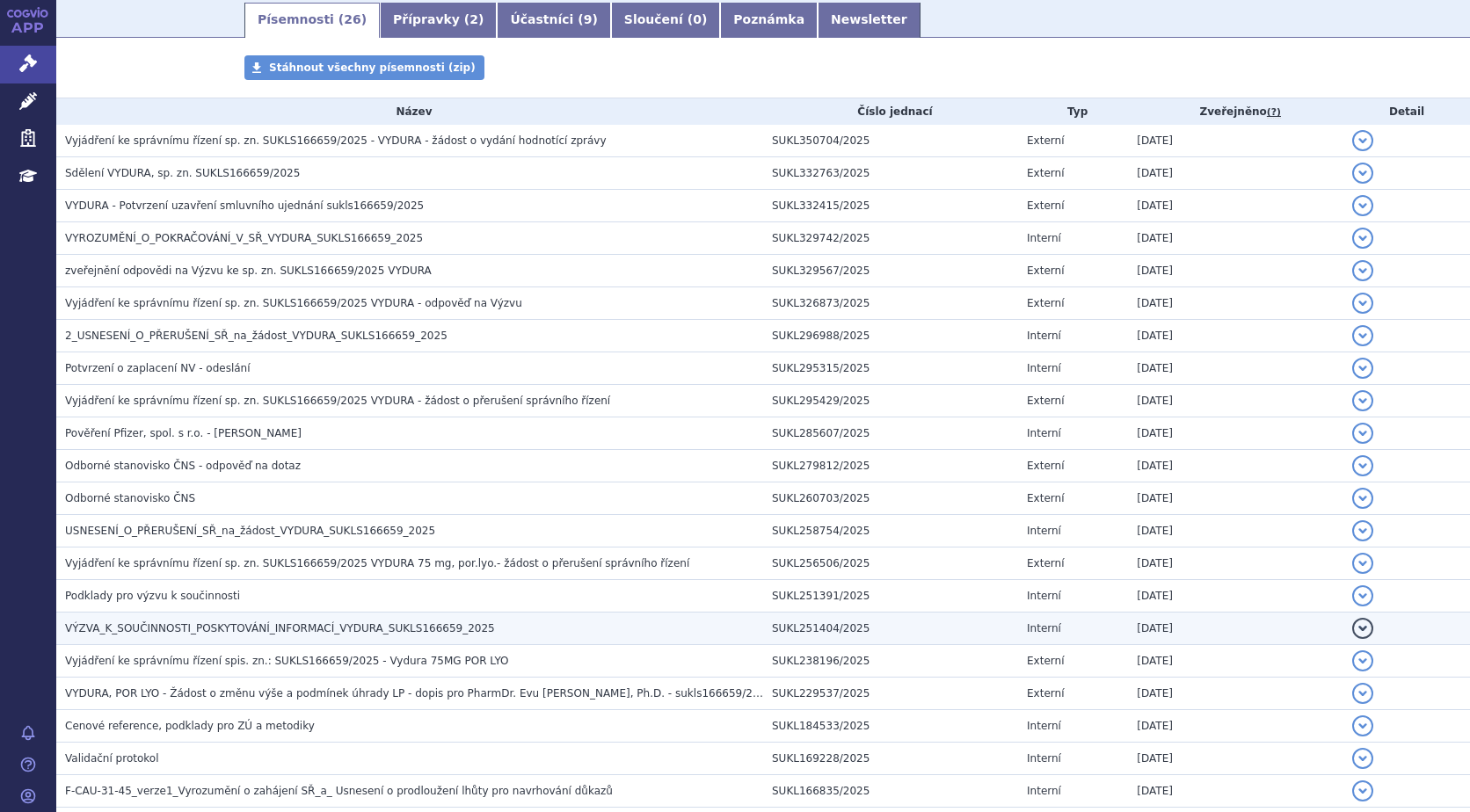
click at [245, 635] on span "VÝZVA_K_SOUČINNOSTI_POSKYTOVÁNÍ_INFORMACÍ_VYDURA_SUKLS166659_2025" at bounding box center [279, 628] width 430 height 13
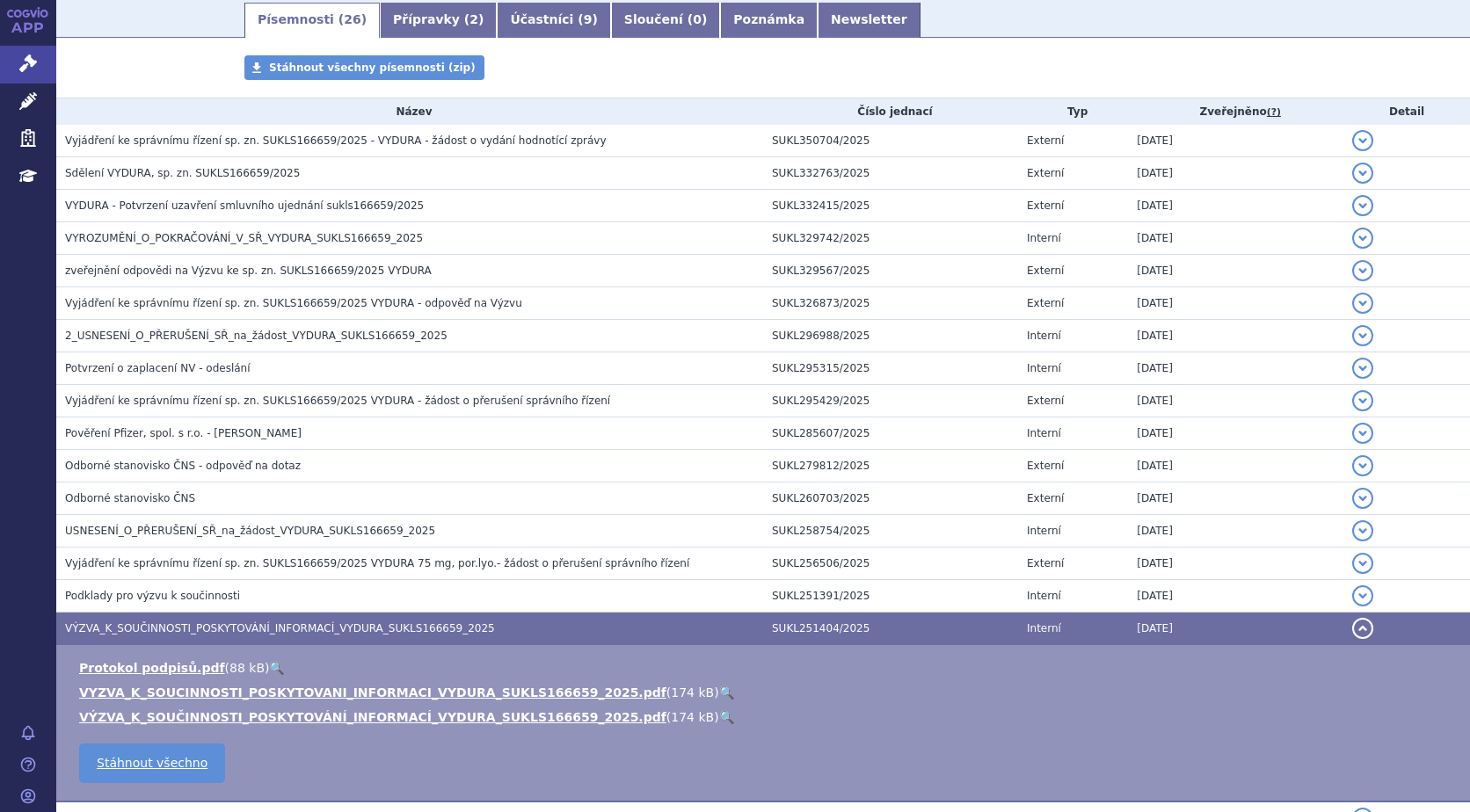
click at [719, 689] on link "🔍" at bounding box center [726, 692] width 15 height 14
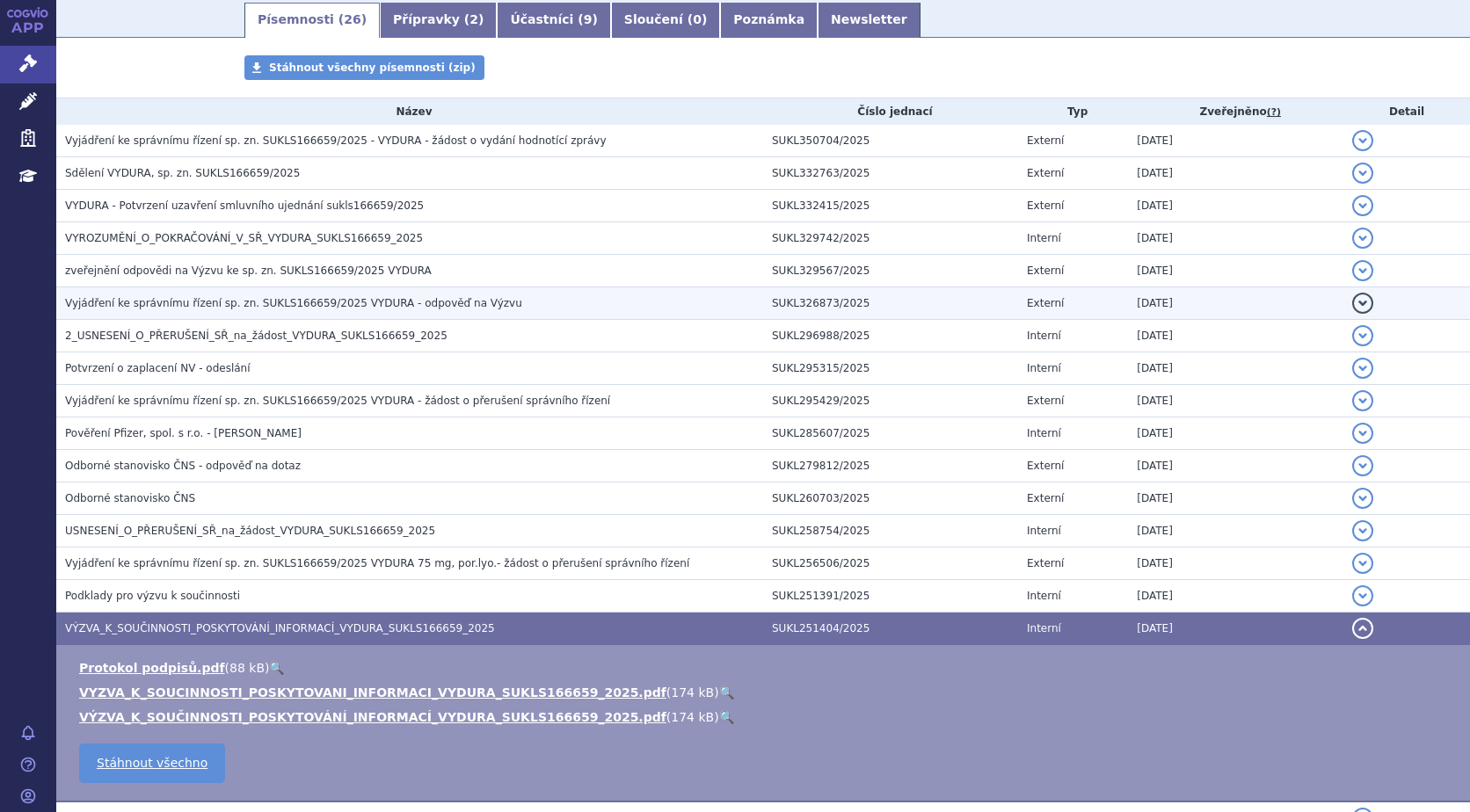
drag, startPoint x: 1352, startPoint y: 299, endPoint x: 1313, endPoint y: 312, distance: 41.1
click at [1352, 300] on button "detail" at bounding box center [1362, 302] width 21 height 21
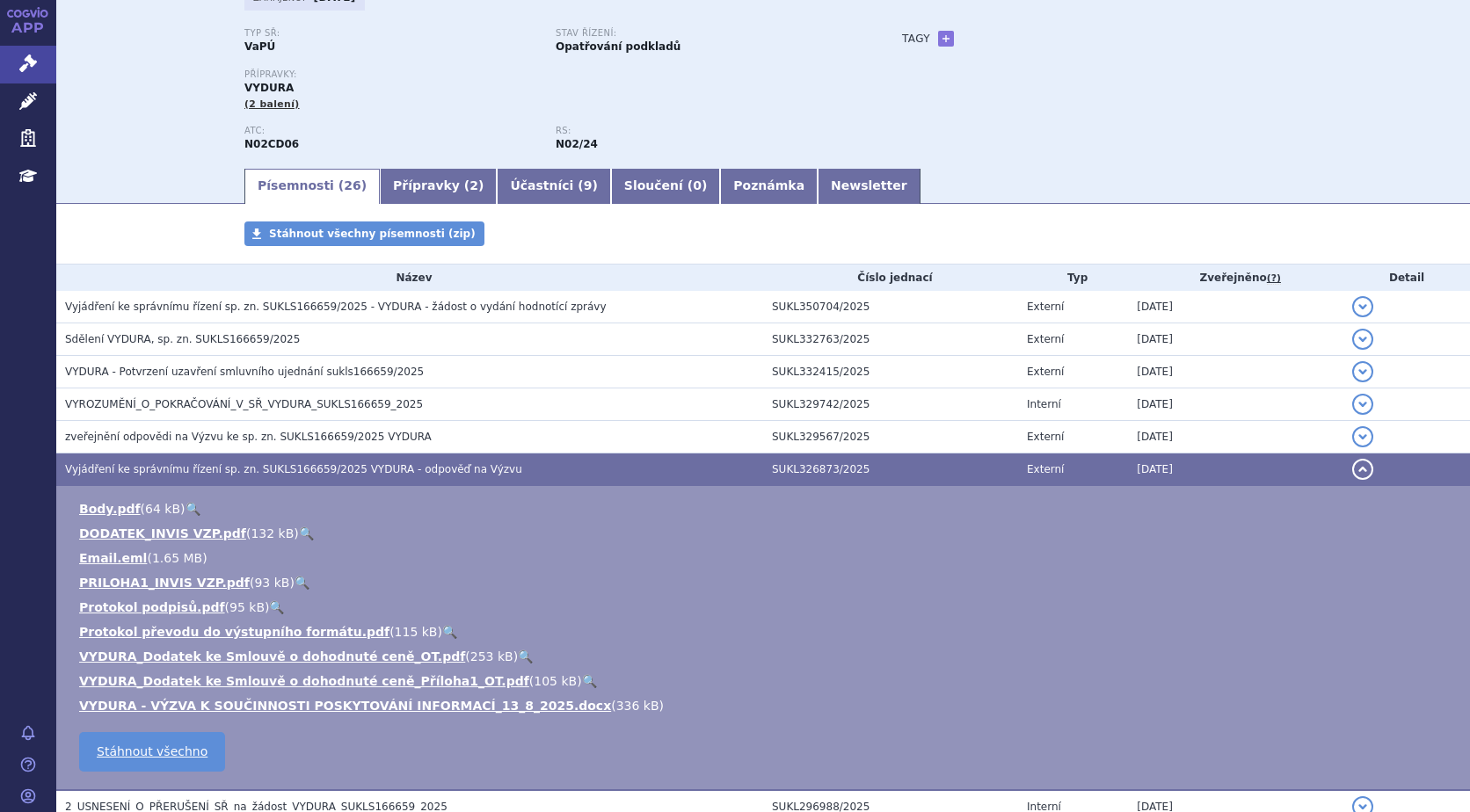
scroll to position [176, 0]
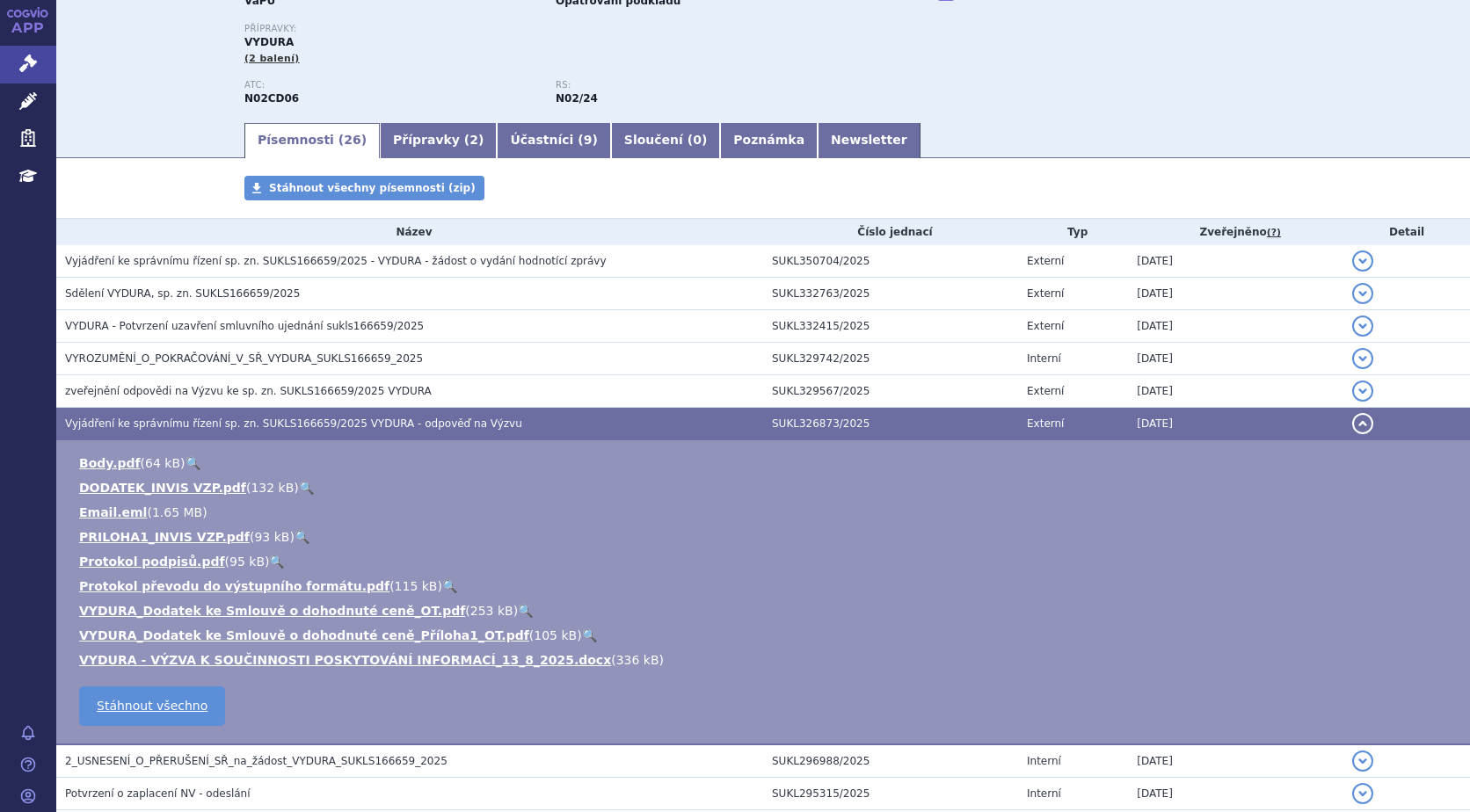
click at [295, 536] on link "🔍" at bounding box center [302, 537] width 15 height 14
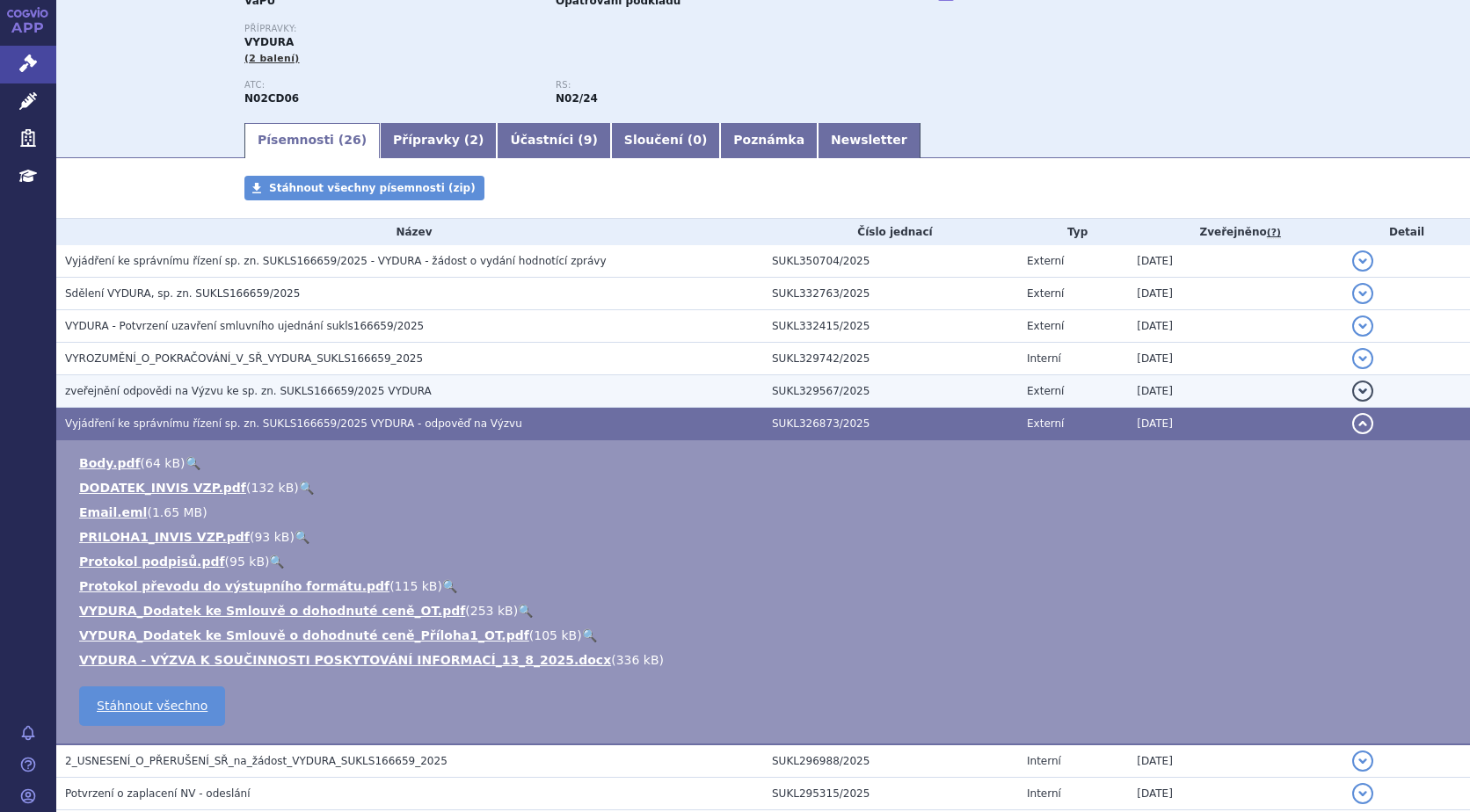
click at [226, 391] on span "zveřejnění odpovědi na Výzvu ke sp. zn. SUKLS166659/2025 VYDURA" at bounding box center [248, 391] width 367 height 13
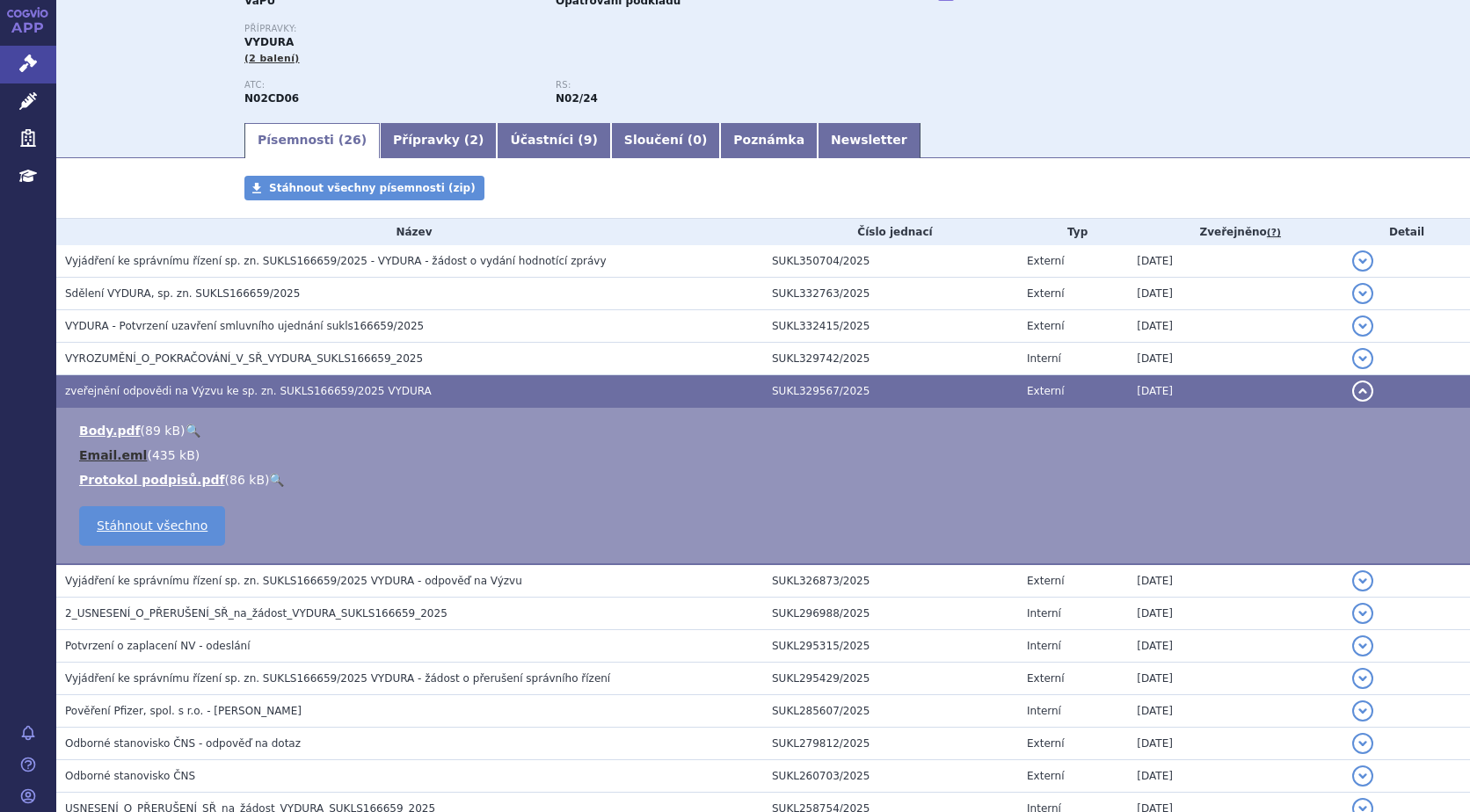
click at [116, 453] on link "Email.eml" at bounding box center [113, 456] width 68 height 14
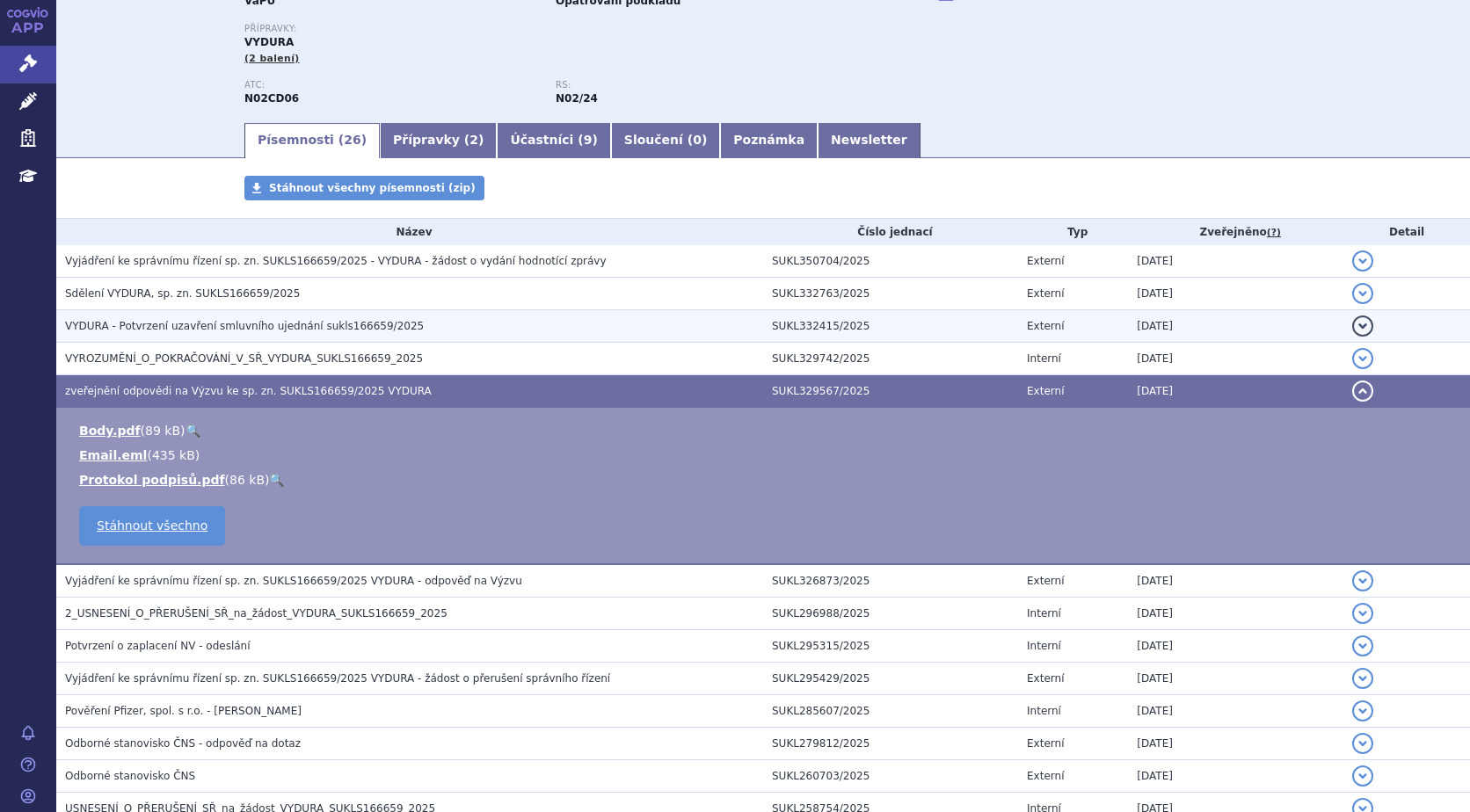
click at [230, 327] on span "VYDURA - Potvrzení uzavření smluvního ujednání sukls166659/2025" at bounding box center [244, 326] width 358 height 13
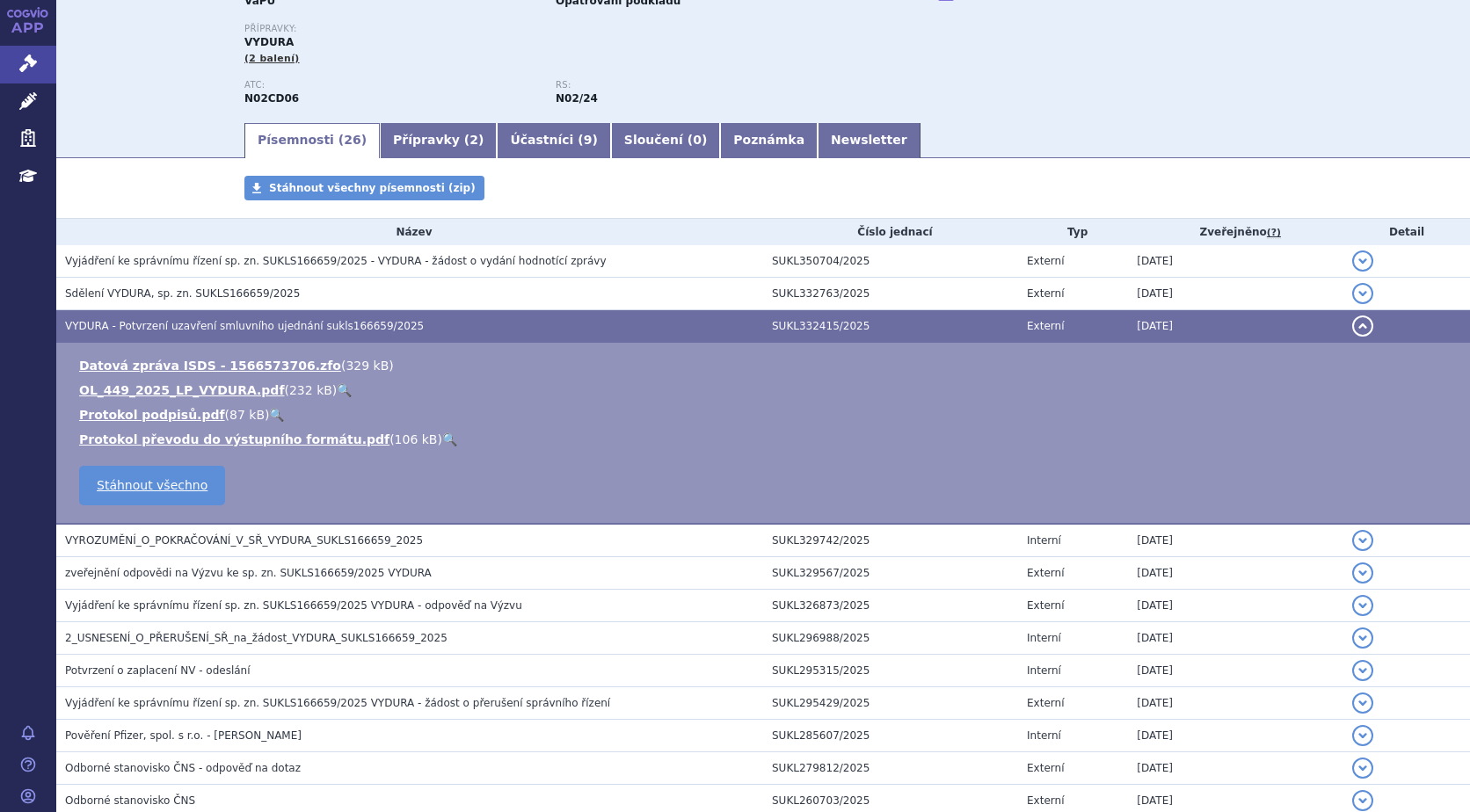
click at [337, 383] on link "🔍" at bounding box center [344, 390] width 15 height 14
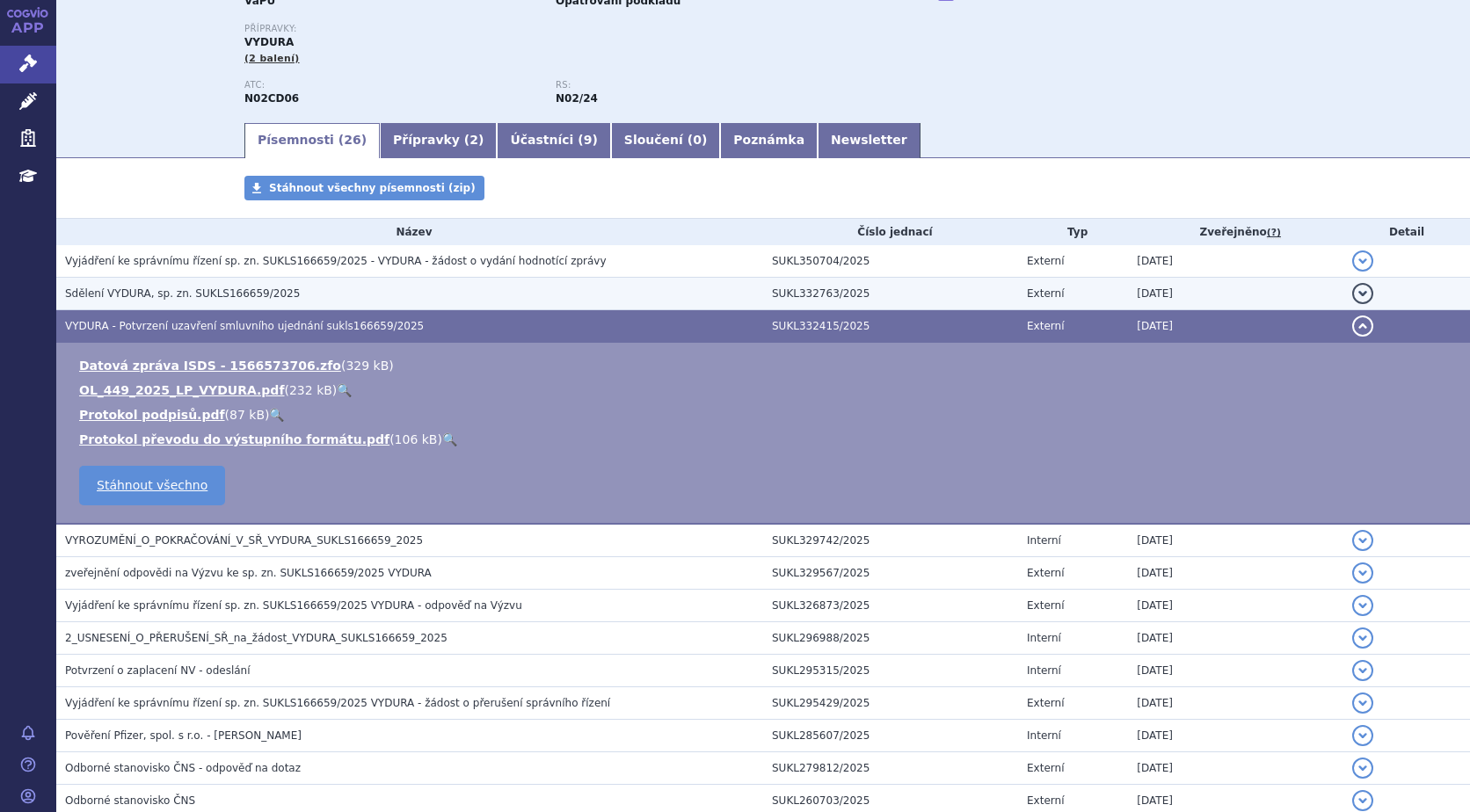
click at [1352, 290] on button "detail" at bounding box center [1362, 293] width 21 height 21
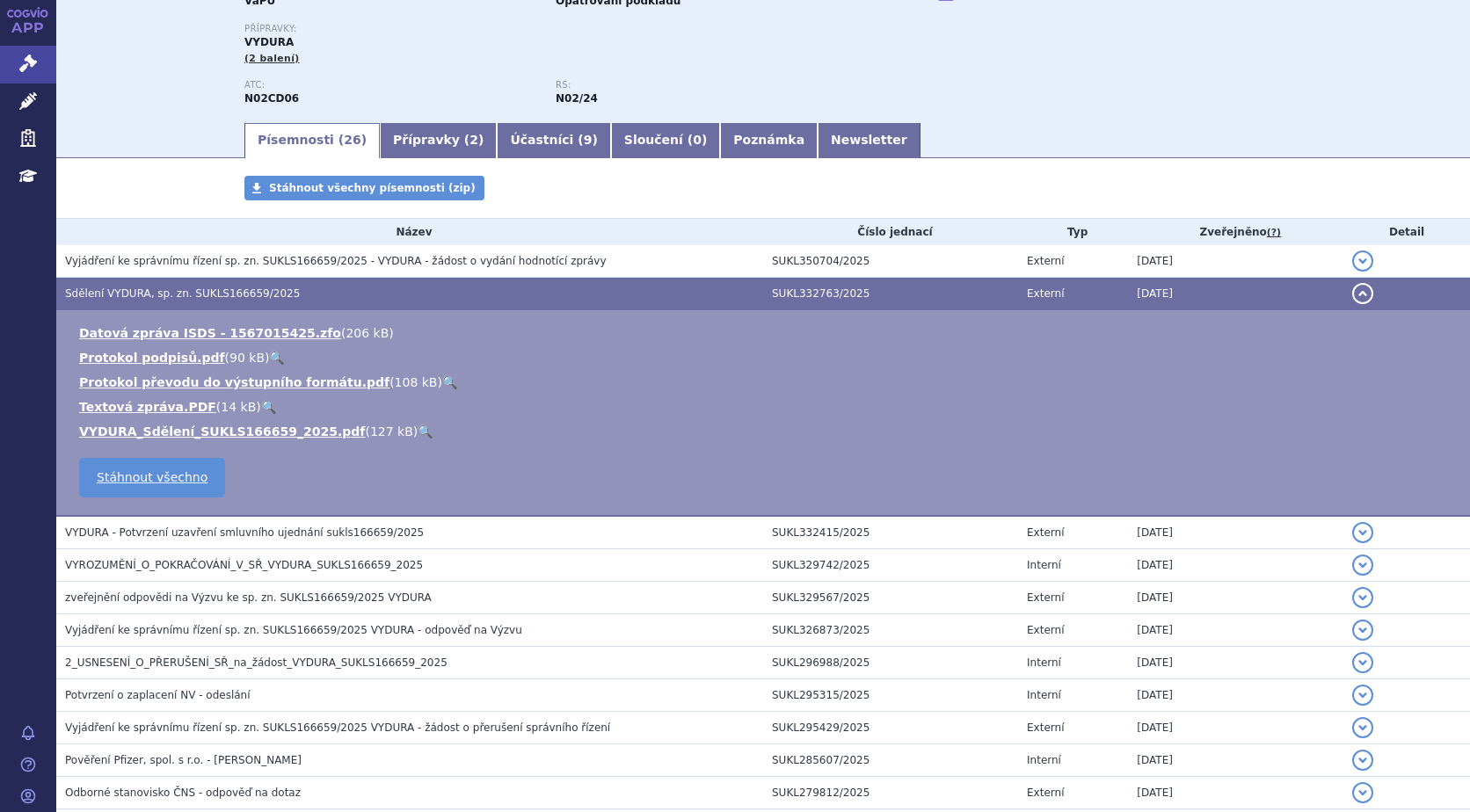
click at [418, 429] on link "🔍" at bounding box center [425, 431] width 15 height 14
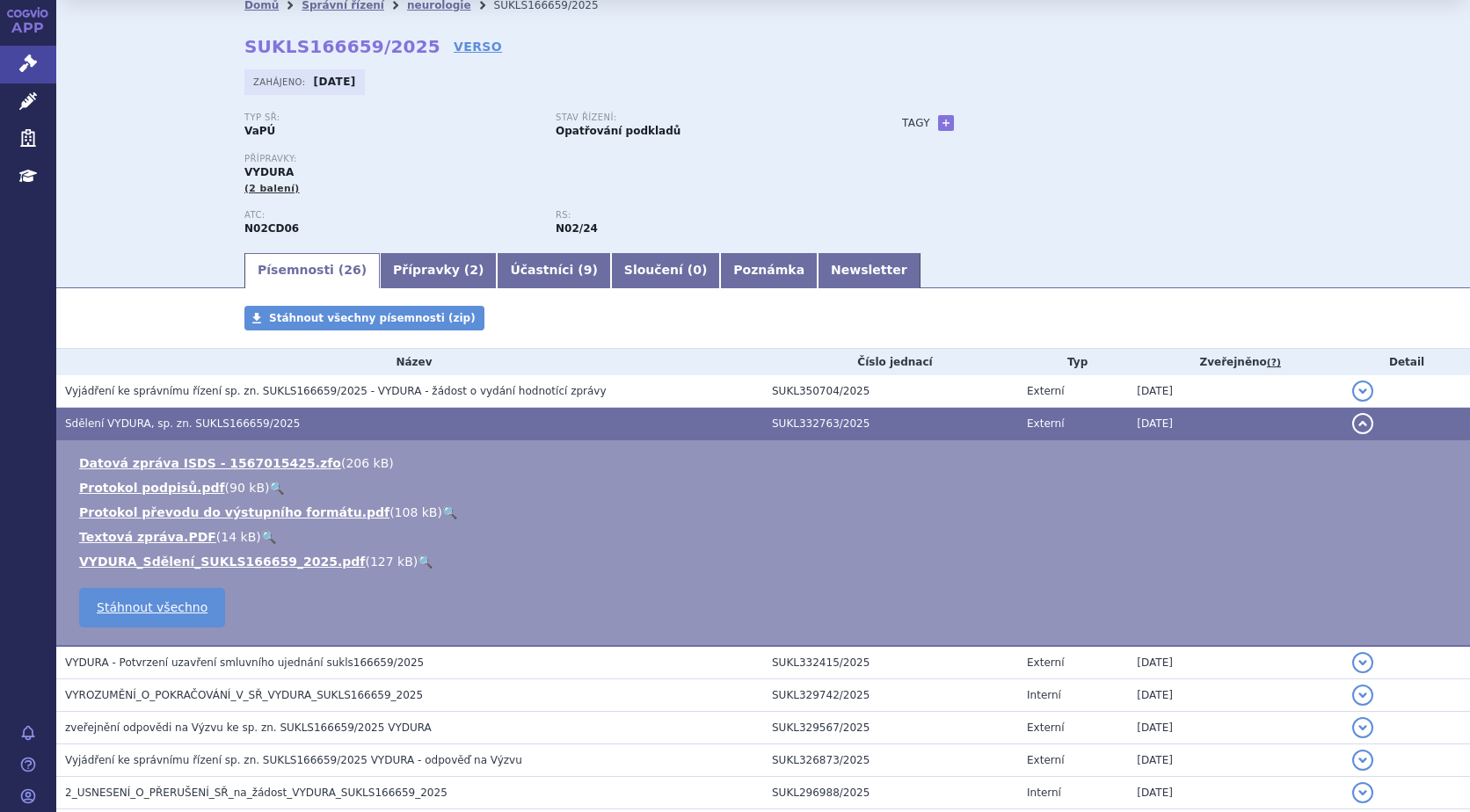
scroll to position [0, 0]
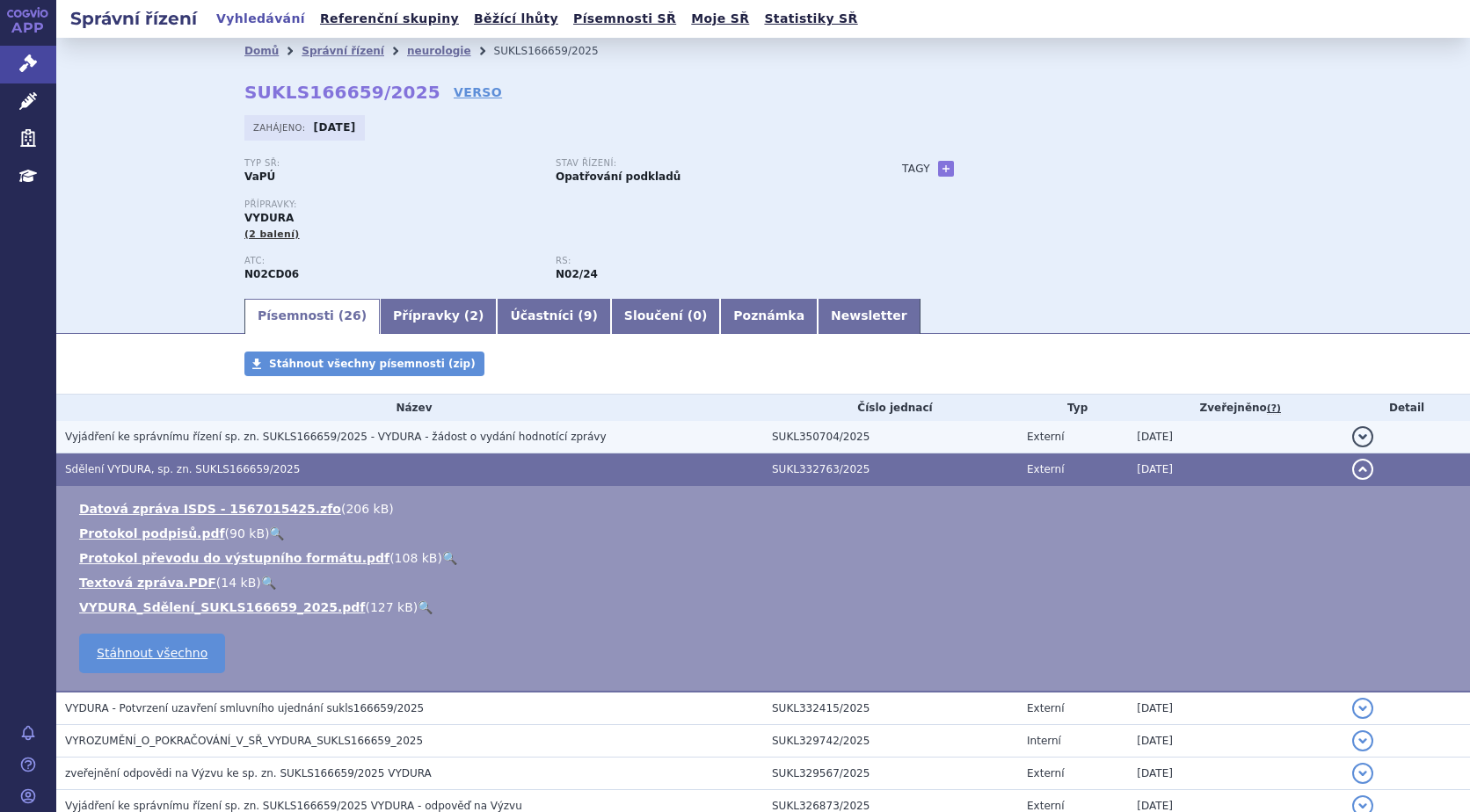
click at [1352, 432] on button "detail" at bounding box center [1362, 436] width 21 height 21
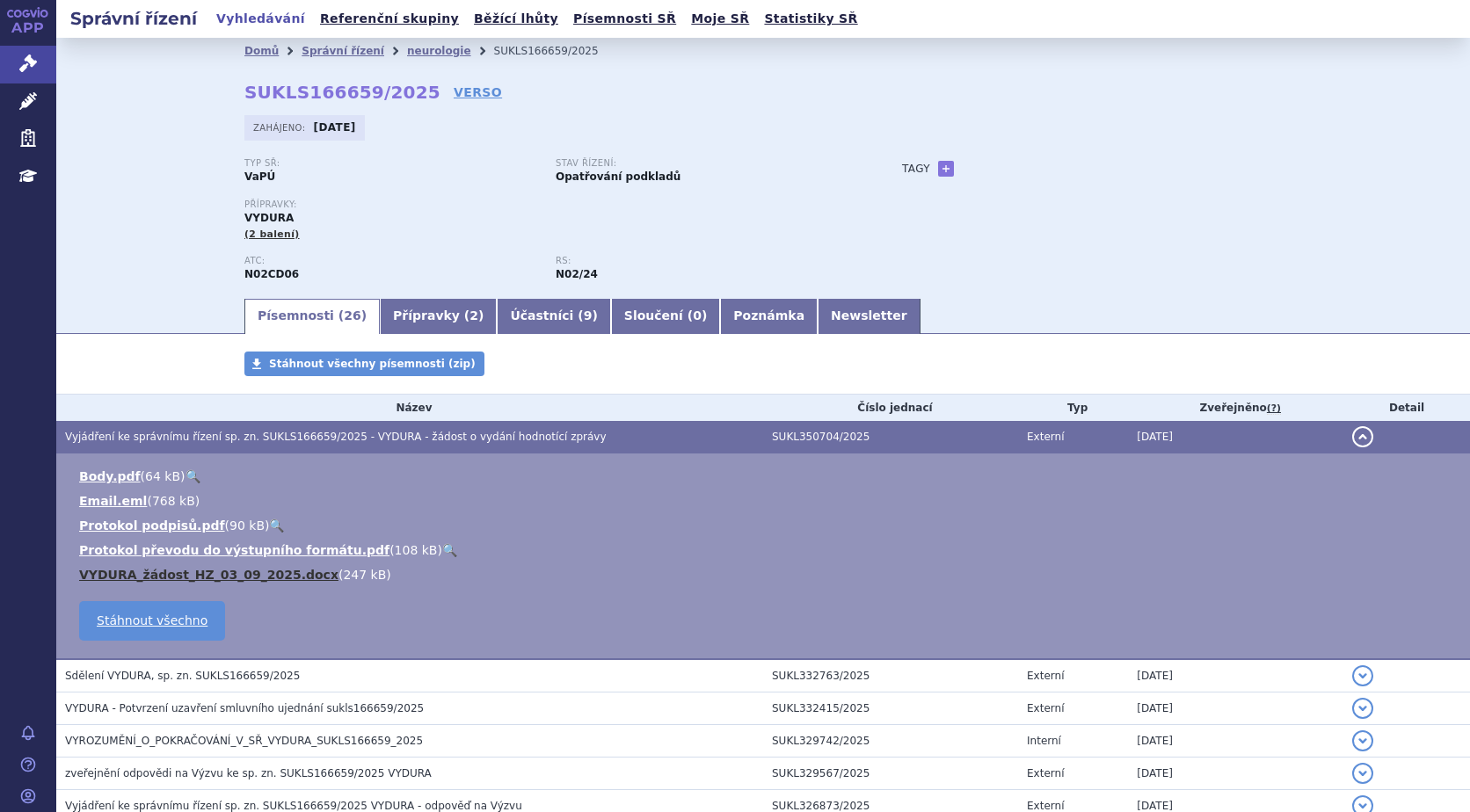
click at [222, 573] on link "VYDURA_žádost_HZ_03_09_2025.docx" at bounding box center [209, 574] width 259 height 14
click at [979, 297] on ul "Písemnosti ( 26 ) Přípravky ( 2 ) Účastníci ( 9 ) Sloučení ( 0 ) Poznámka Newsl…" at bounding box center [763, 315] width 1038 height 37
click at [33, 58] on icon at bounding box center [28, 64] width 18 height 18
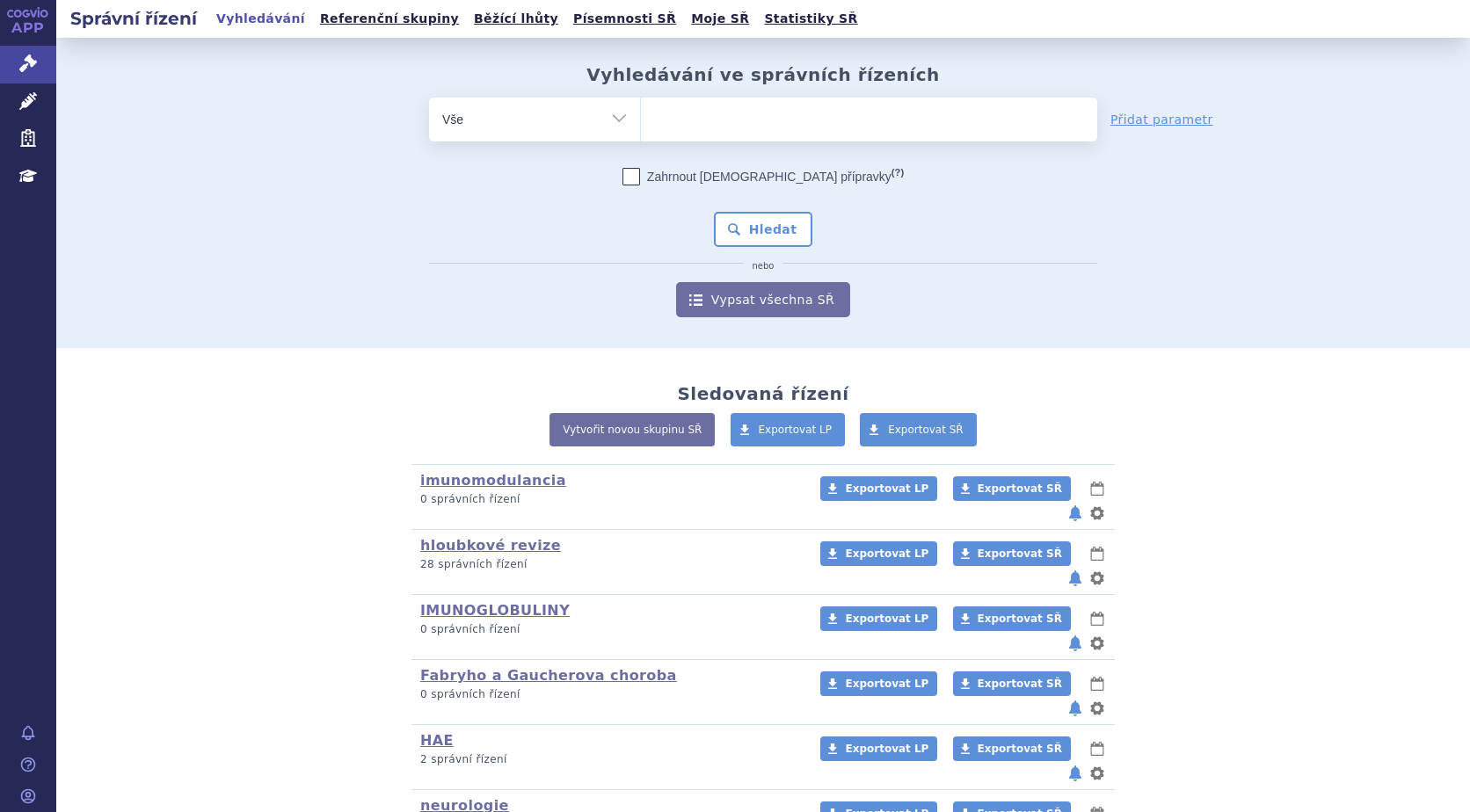
scroll to position [157, 0]
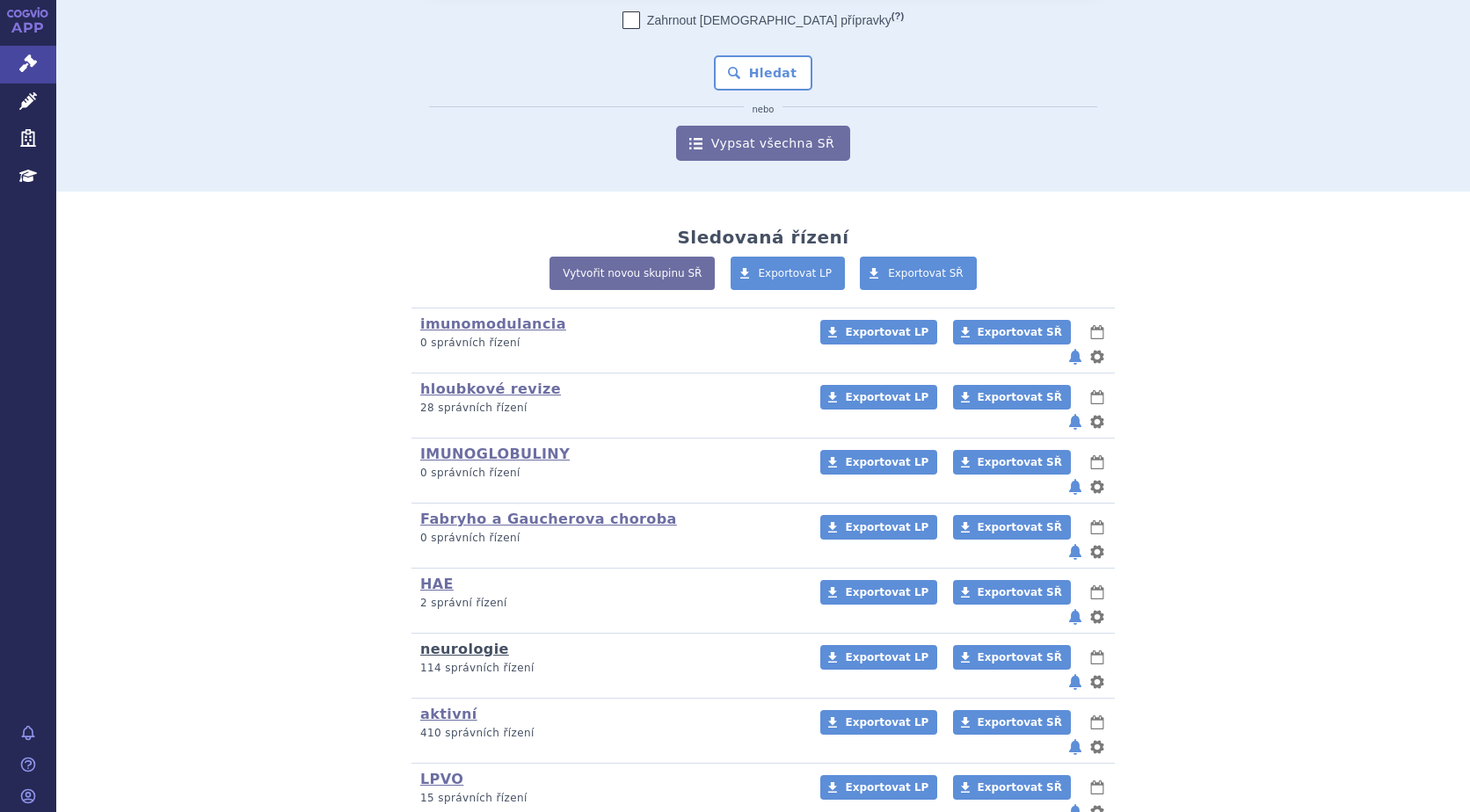
click at [442, 640] on link "neurologie" at bounding box center [464, 648] width 89 height 17
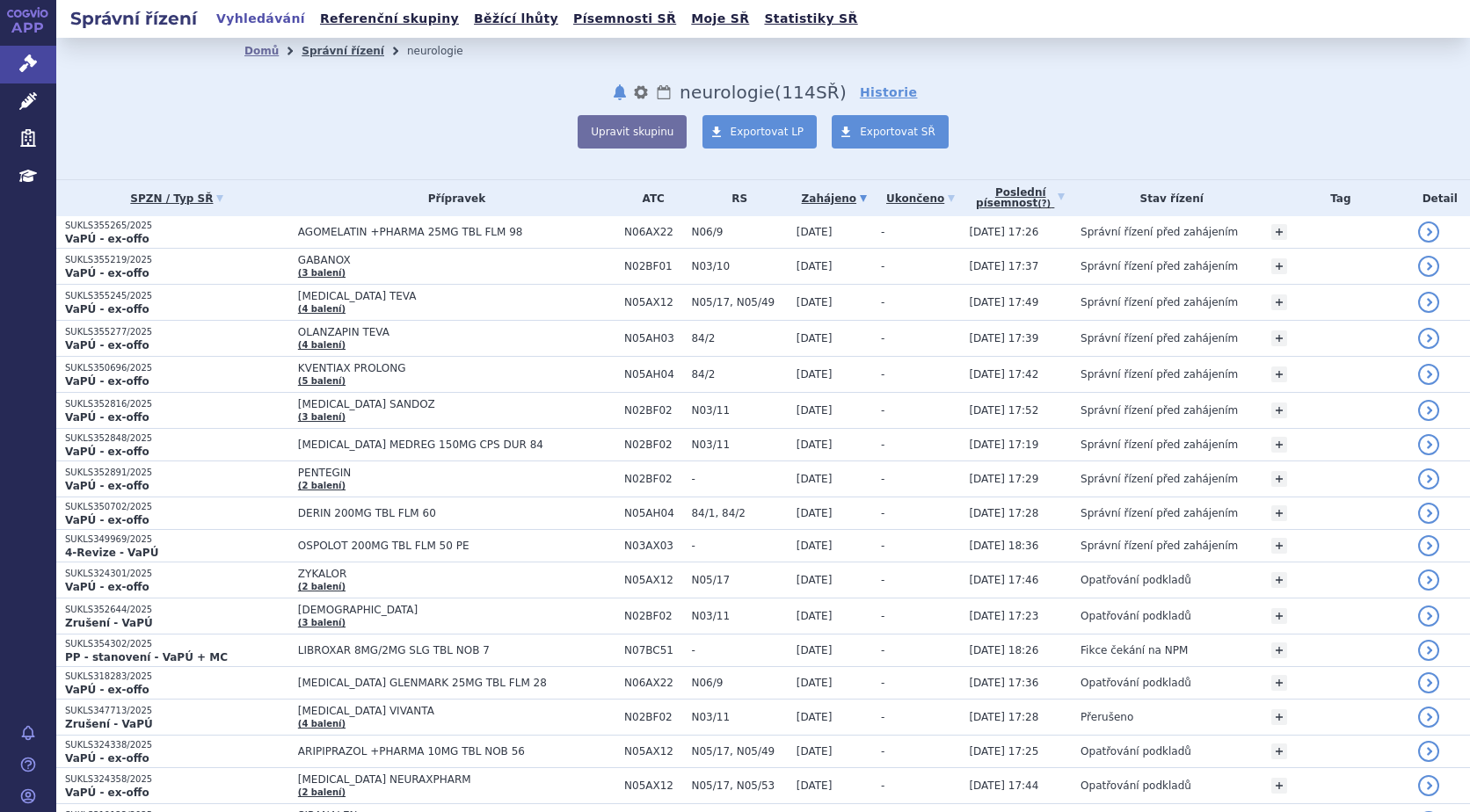
click at [313, 47] on link "Správní řízení" at bounding box center [343, 51] width 83 height 13
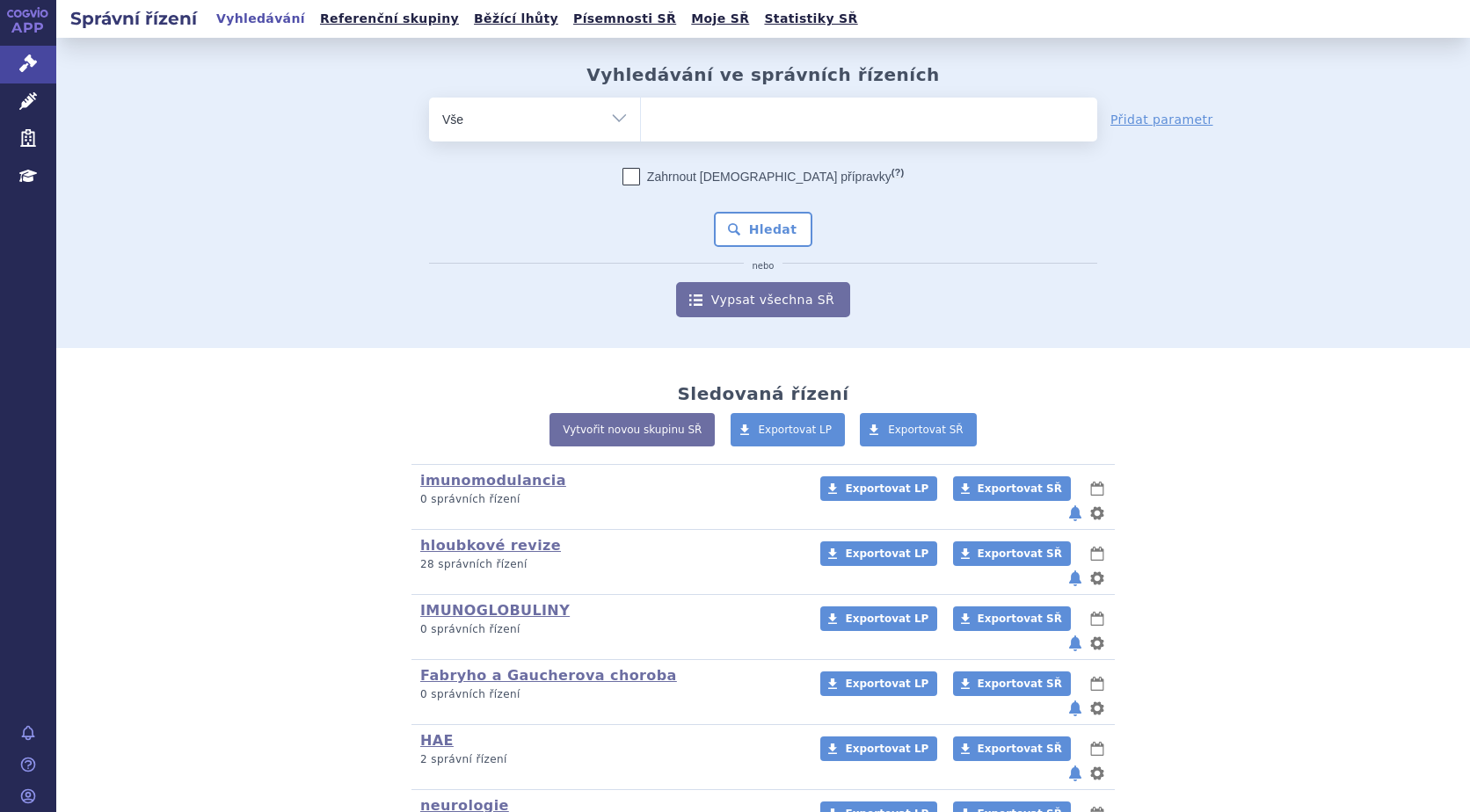
scroll to position [157, 0]
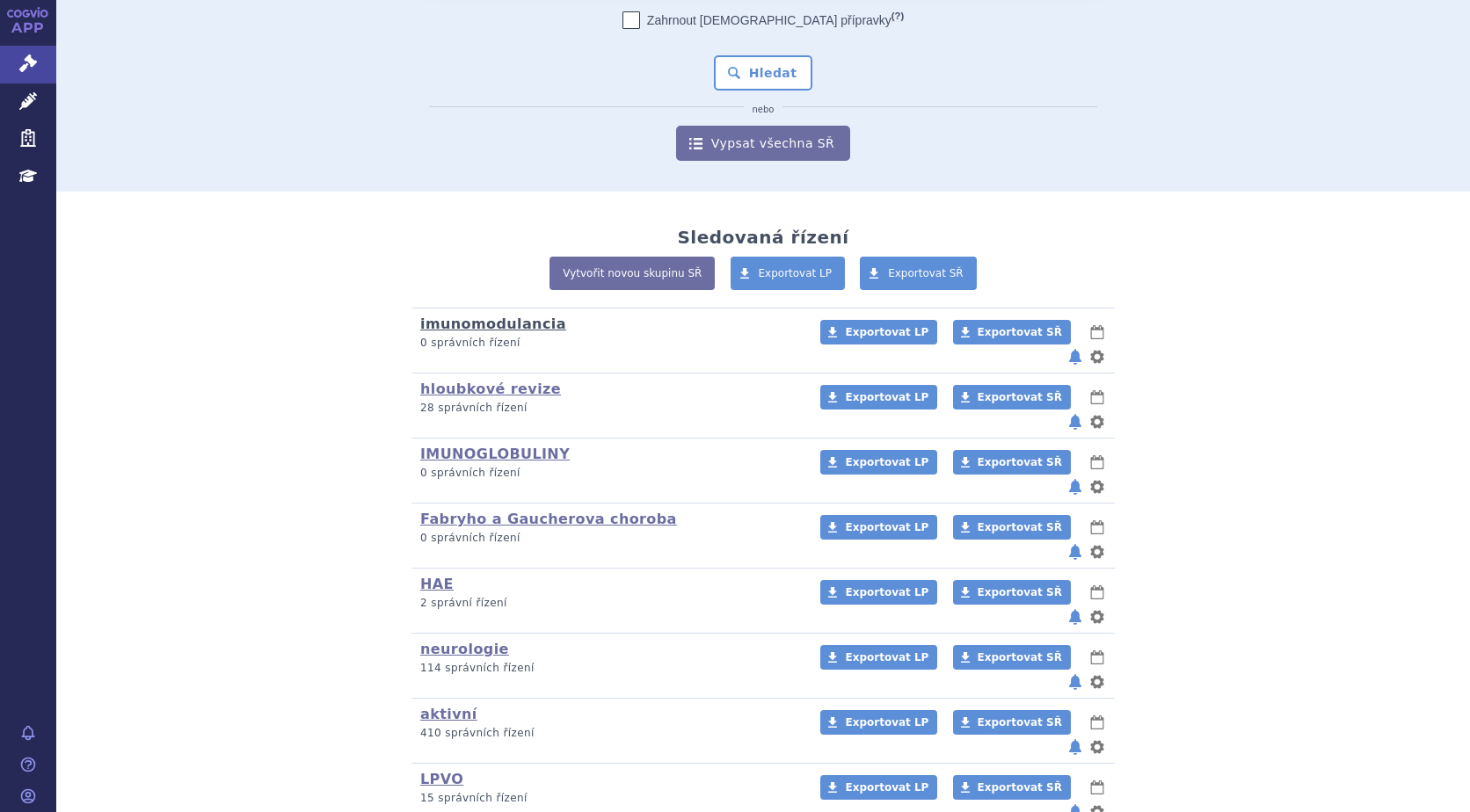
click at [475, 328] on link "imunomodulancia" at bounding box center [493, 323] width 146 height 17
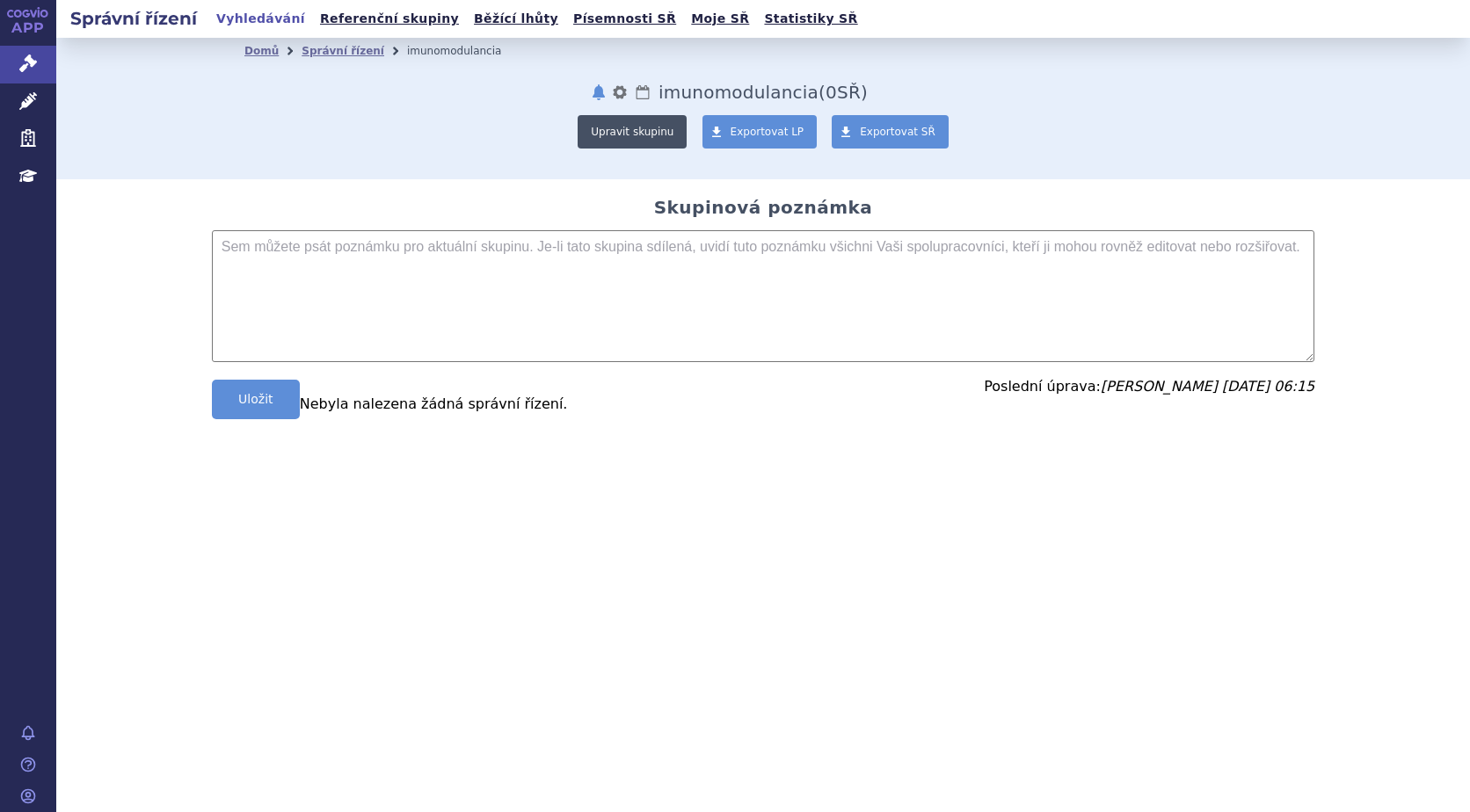
click at [608, 132] on button "Upravit skupinu" at bounding box center [631, 131] width 109 height 33
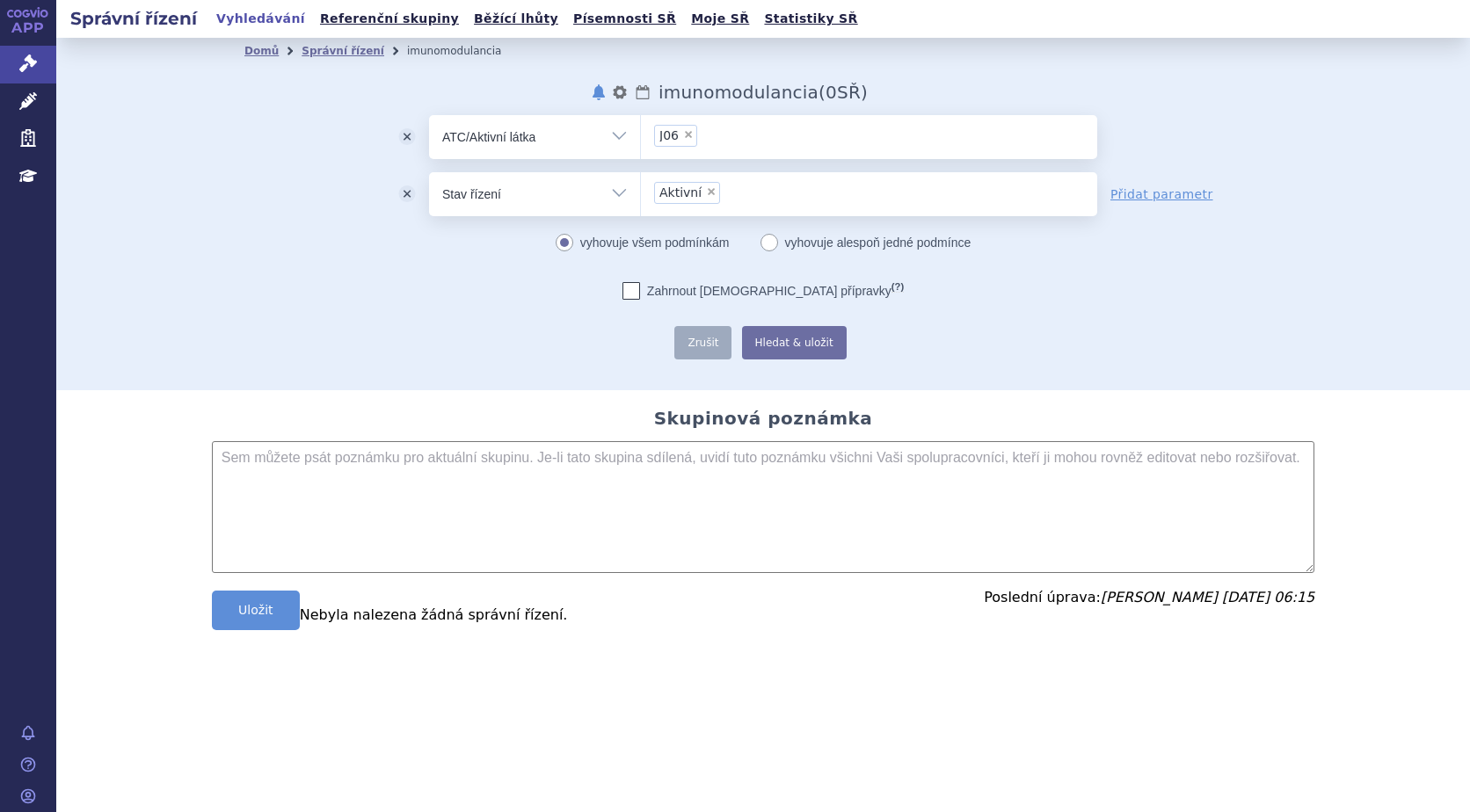
click at [262, 609] on p "Nebyla nalezena žádná správní řízení." at bounding box center [763, 615] width 1038 height 14
